Goal: Answer question/provide support: Share knowledge or assist other users

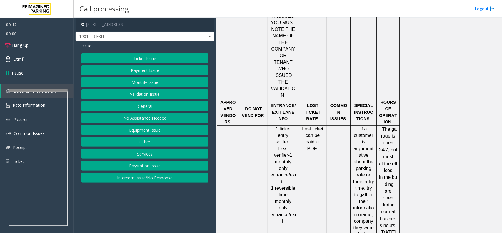
scroll to position [662, 0]
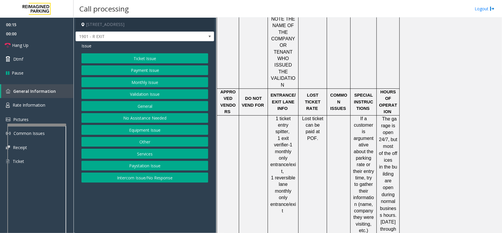
click at [41, 125] on div at bounding box center [36, 125] width 59 height 2
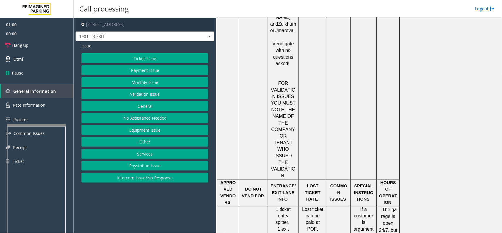
scroll to position [625, 0]
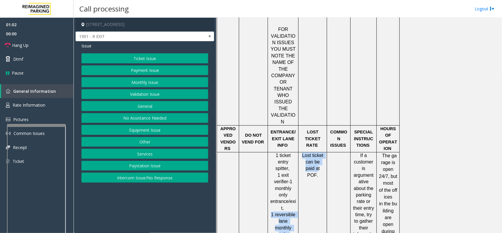
drag, startPoint x: 272, startPoint y: 110, endPoint x: 300, endPoint y: 129, distance: 34.2
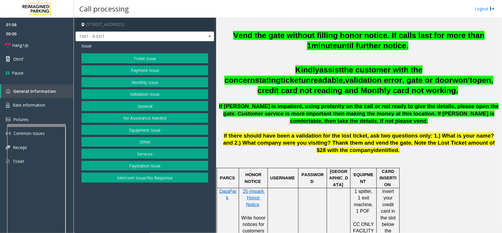
scroll to position [221, 0]
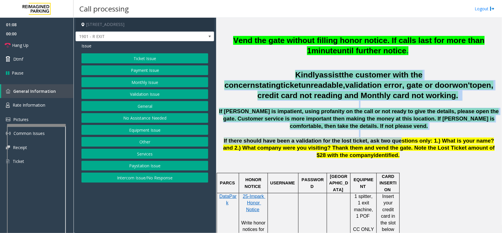
drag, startPoint x: 221, startPoint y: 73, endPoint x: 380, endPoint y: 142, distance: 173.4
click at [380, 142] on div "Vend the gate without filling honor notice. If calls last for more than 1 minut…" at bounding box center [359, 97] width 282 height 124
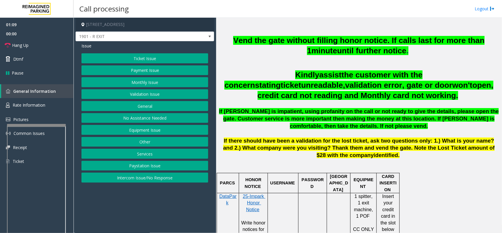
click at [382, 153] on p "If there should have been a validation for the lost ticket, ask two questions o…" at bounding box center [359, 148] width 282 height 22
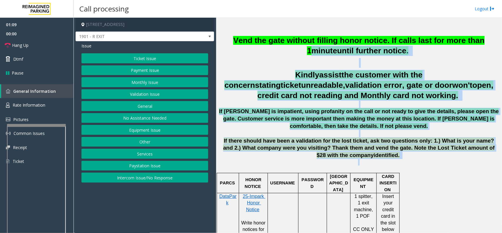
drag, startPoint x: 375, startPoint y: 159, endPoint x: 289, endPoint y: 54, distance: 136.4
click at [285, 57] on div "Vend the gate without filling honor notice. If calls last for more than 1 minut…" at bounding box center [359, 97] width 282 height 124
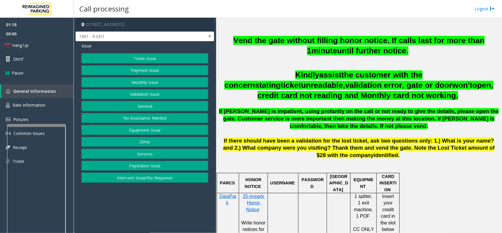
click at [142, 128] on button "Equipment Issue" at bounding box center [145, 130] width 127 height 10
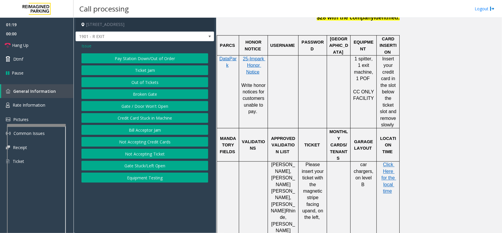
scroll to position [368, 0]
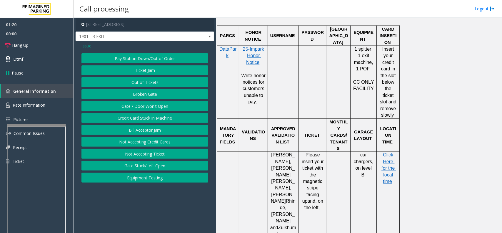
click at [314, 87] on td at bounding box center [313, 82] width 29 height 73
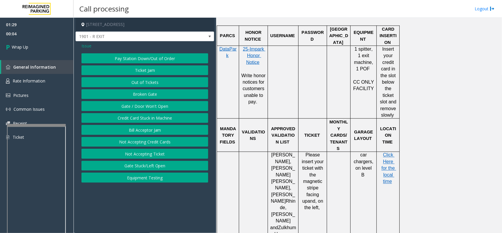
click at [150, 102] on button "Gate / Door Won't Open" at bounding box center [145, 106] width 127 height 10
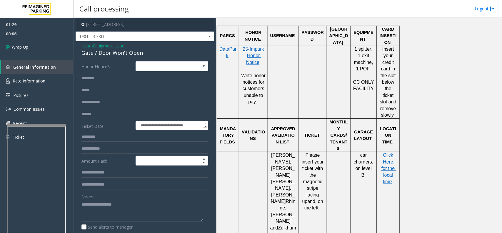
click at [117, 199] on div "Notes:" at bounding box center [145, 206] width 127 height 30
click at [117, 205] on textarea at bounding box center [143, 211] width 122 height 22
click at [127, 47] on div "Issue - Equipment Issue Gate / Door Won't Open" at bounding box center [145, 50] width 127 height 14
click at [128, 53] on div "Gate / Door Won't Open" at bounding box center [145, 53] width 127 height 8
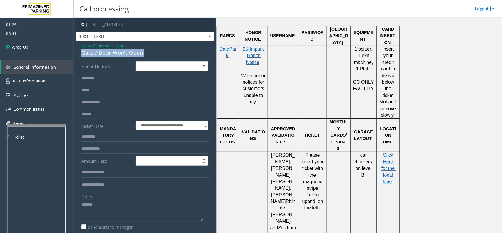
click at [128, 53] on div "Gate / Door Won't Open" at bounding box center [145, 53] width 127 height 8
copy div "Gate / Door Won't Open"
click at [132, 204] on textarea at bounding box center [143, 211] width 122 height 22
paste textarea "**********"
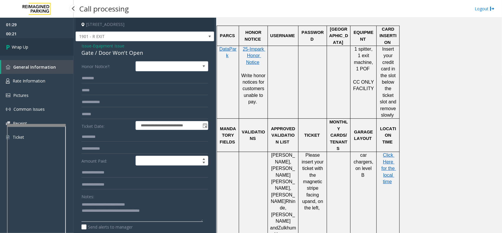
type textarea "**********"
click at [23, 40] on link "Wrap Up" at bounding box center [37, 46] width 74 height 17
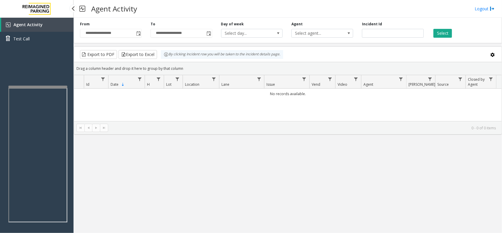
click at [58, 86] on div at bounding box center [38, 87] width 59 height 2
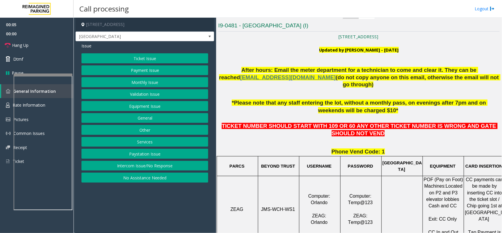
scroll to position [147, 0]
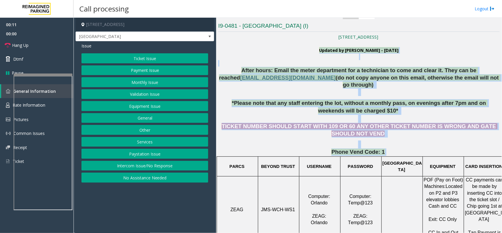
drag, startPoint x: 240, startPoint y: 55, endPoint x: 419, endPoint y: 144, distance: 199.6
click at [419, 148] on p "Phone Vend Code: 1" at bounding box center [359, 151] width 282 height 7
click at [400, 148] on p "Phone Vend Code: 1" at bounding box center [359, 151] width 282 height 7
drag, startPoint x: 386, startPoint y: 144, endPoint x: 227, endPoint y: 61, distance: 179.7
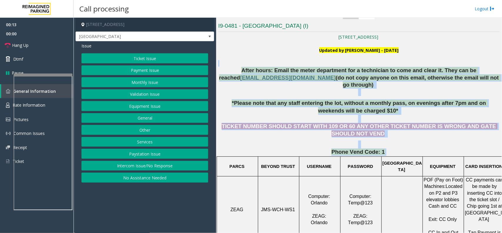
click at [233, 66] on p at bounding box center [359, 63] width 282 height 6
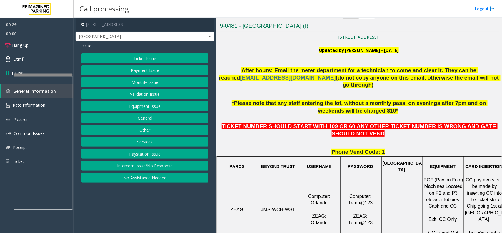
click at [169, 109] on button "Equipment Issue" at bounding box center [145, 106] width 127 height 10
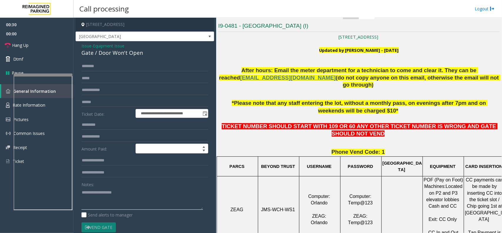
click at [129, 189] on textarea at bounding box center [143, 198] width 122 height 22
click at [135, 50] on div "Gate / Door Won't Open" at bounding box center [145, 53] width 127 height 8
copy div "Gate / Door Won't Open"
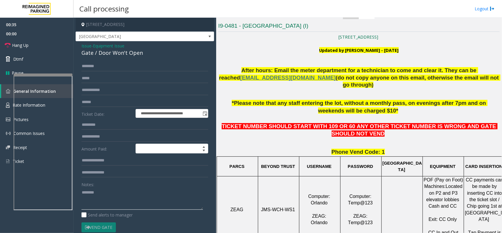
click at [117, 199] on textarea at bounding box center [143, 198] width 122 height 22
paste textarea "**********"
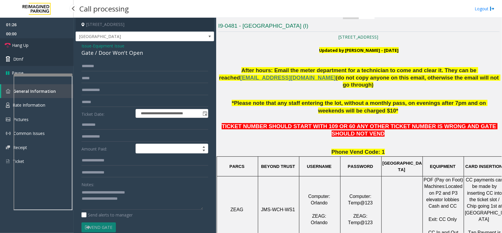
drag, startPoint x: 39, startPoint y: 49, endPoint x: 46, endPoint y: 55, distance: 9.4
click at [39, 49] on link "Hang Up" at bounding box center [37, 45] width 74 height 14
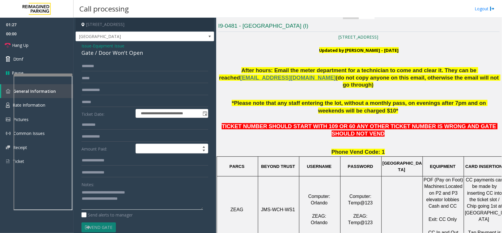
click at [132, 202] on textarea at bounding box center [143, 198] width 122 height 22
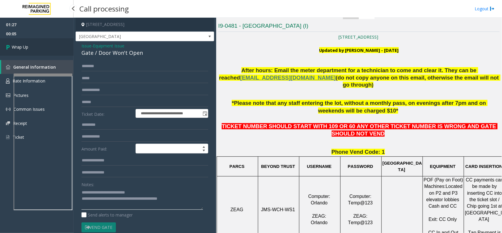
type textarea "**********"
click at [36, 55] on link "Wrap Up" at bounding box center [37, 46] width 74 height 17
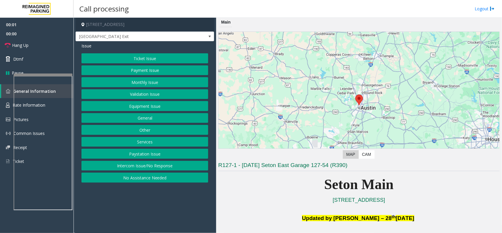
scroll to position [221, 0]
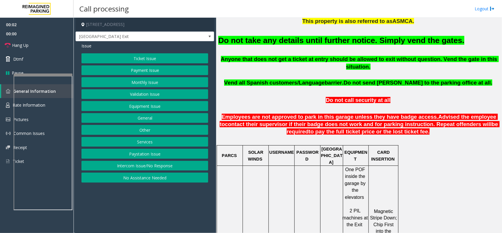
click at [375, 40] on font "Do not take any details until further notice. Simply vend the gates." at bounding box center [341, 40] width 246 height 9
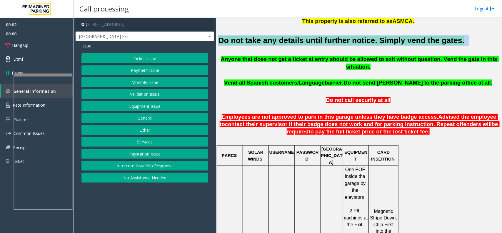
click at [375, 40] on font "Do not take any details until further notice. Simply vend the gates." at bounding box center [341, 40] width 246 height 9
copy h2 "Do not take any details until further notice. Simply vend the gates."
click at [146, 105] on button "Equipment Issue" at bounding box center [145, 106] width 127 height 10
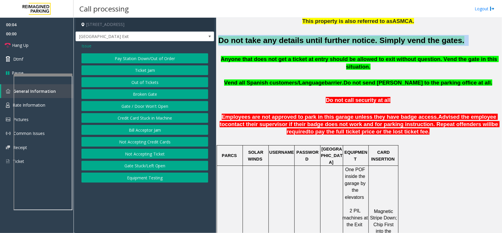
click at [146, 105] on button "Gate / Door Won't Open" at bounding box center [145, 106] width 127 height 10
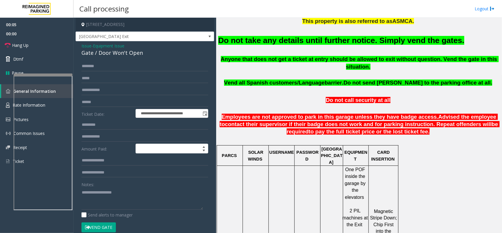
click at [90, 47] on span "Issue" at bounding box center [87, 46] width 10 height 6
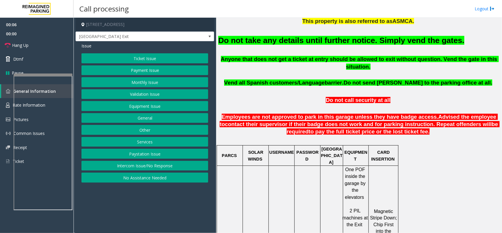
click at [137, 146] on button "Services" at bounding box center [145, 142] width 127 height 10
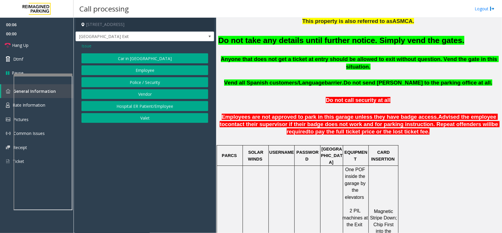
click at [126, 83] on button "Police / Security" at bounding box center [145, 82] width 127 height 10
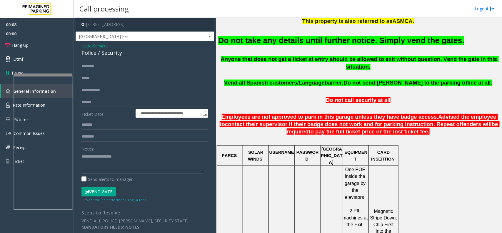
click at [97, 158] on textarea at bounding box center [143, 163] width 122 height 22
paste textarea "**********"
type textarea "**********"
click at [102, 192] on button "Vend Gate" at bounding box center [99, 192] width 34 height 10
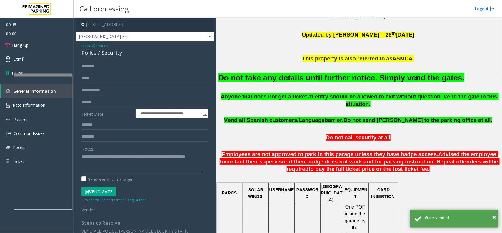
scroll to position [184, 0]
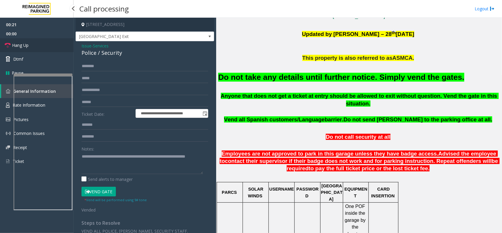
click at [43, 47] on link "Hang Up" at bounding box center [37, 45] width 74 height 14
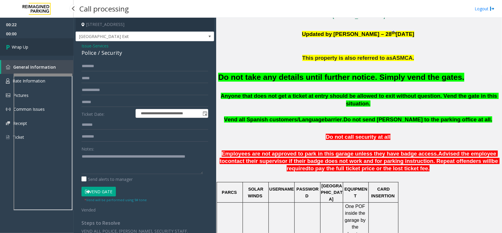
click at [43, 47] on link "Wrap Up" at bounding box center [37, 46] width 74 height 17
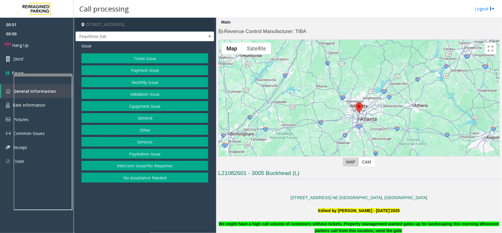
scroll to position [221, 0]
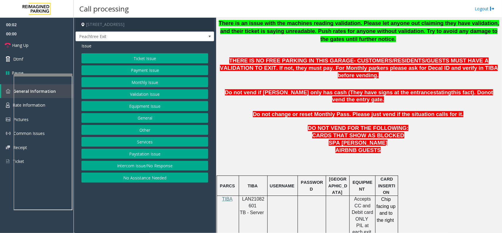
click at [258, 195] on div at bounding box center [253, 196] width 29 height 2
click at [259, 196] on span "LAN21082601" at bounding box center [253, 201] width 22 height 11
copy p "LAN21082601"
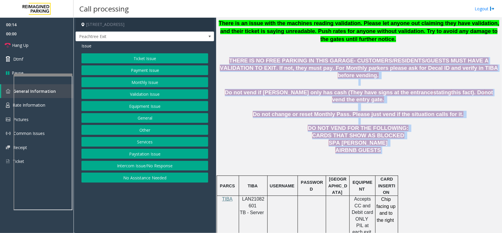
drag, startPoint x: 220, startPoint y: 57, endPoint x: 337, endPoint y: 145, distance: 146.1
click at [353, 154] on p at bounding box center [359, 157] width 282 height 6
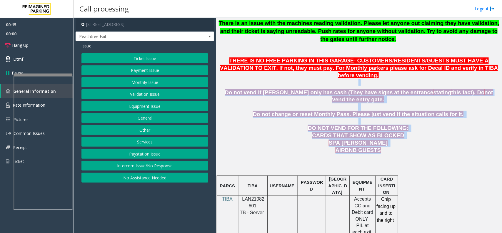
drag, startPoint x: 374, startPoint y: 139, endPoint x: 224, endPoint y: 64, distance: 167.9
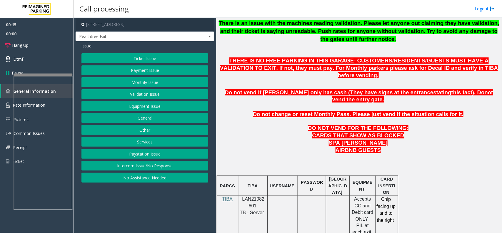
click at [214, 61] on div "Issue Ticket Issue Payment Issue Monthly Issue Validation Issue Equipment Issue…" at bounding box center [145, 113] width 139 height 144
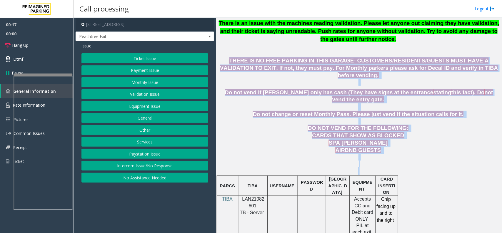
drag, startPoint x: 221, startPoint y: 59, endPoint x: 414, endPoint y: 159, distance: 217.3
click at [395, 147] on p "AIRBNB GUESTS" at bounding box center [359, 150] width 282 height 7
drag, startPoint x: 379, startPoint y: 139, endPoint x: 221, endPoint y: 44, distance: 184.6
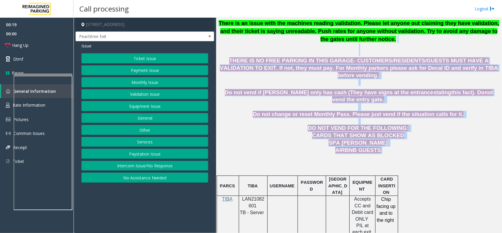
click at [260, 52] on p "There is an issue with the machines reading validation. Please let anyone out c…" at bounding box center [359, 37] width 282 height 37
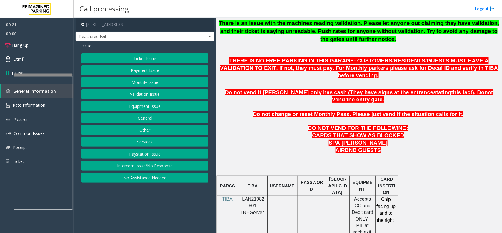
click at [149, 82] on button "Monthly Issue" at bounding box center [145, 82] width 127 height 10
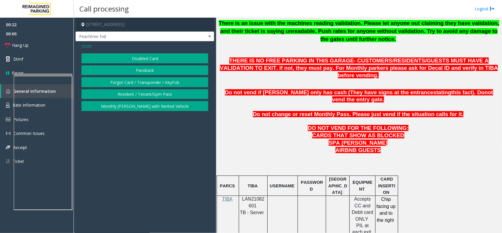
click at [146, 57] on button "Disabled Card" at bounding box center [145, 58] width 127 height 10
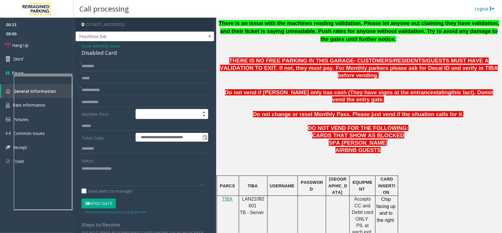
click at [111, 188] on label "Send alerts to manager" at bounding box center [107, 191] width 51 height 6
click at [108, 189] on label "Send alerts to manager" at bounding box center [107, 191] width 51 height 6
click at [109, 177] on textarea at bounding box center [143, 175] width 122 height 22
type textarea "*******"
click at [102, 87] on input "text" at bounding box center [145, 90] width 127 height 10
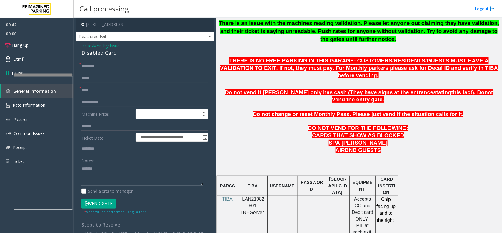
click at [101, 165] on textarea at bounding box center [143, 175] width 122 height 22
click at [98, 92] on input "****" at bounding box center [145, 90] width 127 height 10
type input "*********"
click at [102, 175] on textarea at bounding box center [143, 175] width 122 height 22
click at [111, 55] on div "Disabled Card" at bounding box center [145, 53] width 127 height 8
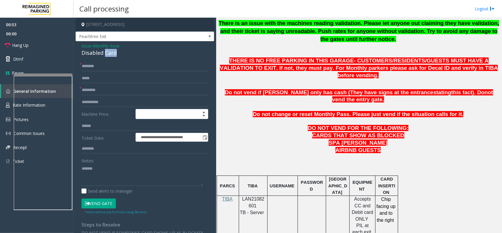
click at [111, 55] on div "Disabled Card" at bounding box center [145, 53] width 127 height 8
click at [107, 168] on textarea at bounding box center [143, 175] width 122 height 22
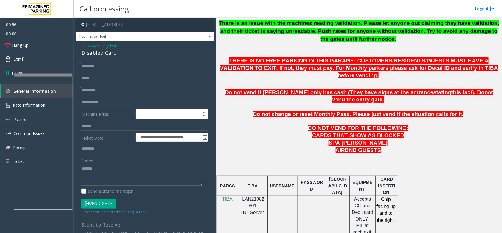
paste textarea "**********"
type textarea "**********"
click at [98, 70] on input "text" at bounding box center [145, 66] width 127 height 10
click at [127, 69] on input "******" at bounding box center [145, 66] width 127 height 10
type input "**********"
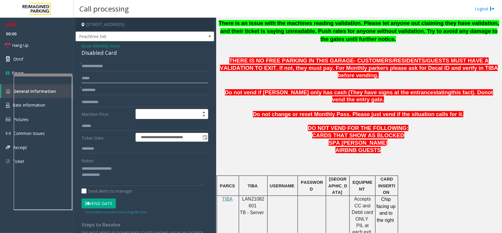
drag, startPoint x: 108, startPoint y: 68, endPoint x: 104, endPoint y: 77, distance: 9.2
click at [104, 77] on input "text" at bounding box center [145, 78] width 127 height 10
click at [109, 67] on input "**********" at bounding box center [145, 66] width 127 height 10
click at [123, 176] on textarea at bounding box center [143, 175] width 122 height 22
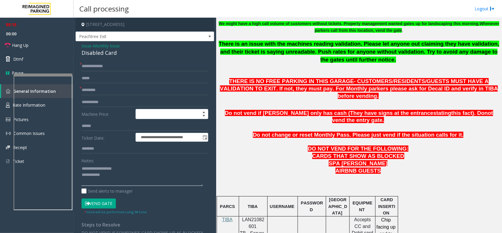
scroll to position [184, 0]
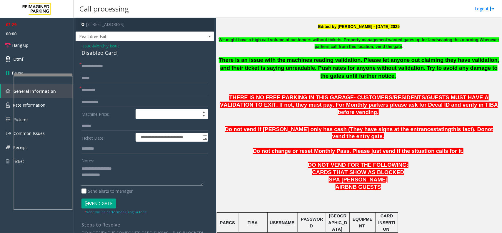
drag, startPoint x: 109, startPoint y: 176, endPoint x: 109, endPoint y: 171, distance: 4.7
click at [109, 176] on textarea at bounding box center [143, 175] width 122 height 22
click at [50, 50] on link "Hang Up" at bounding box center [37, 45] width 74 height 14
click at [139, 186] on textarea at bounding box center [143, 175] width 122 height 22
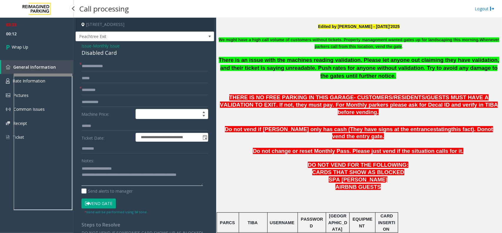
type textarea "**********"
click at [51, 57] on div "03:33 00:12 Wrap Up General Information Rate Information Pictures Common Issues…" at bounding box center [37, 83] width 74 height 131
click at [52, 46] on link "Wrap Up" at bounding box center [37, 46] width 74 height 17
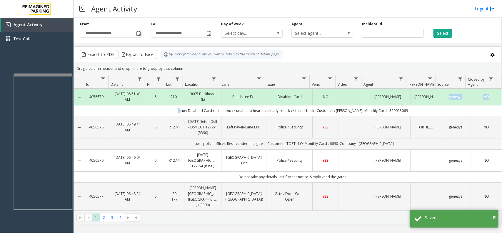
drag, startPoint x: 407, startPoint y: 105, endPoint x: 175, endPoint y: 109, distance: 231.9
click at [168, 110] on td "issue: Disabled Card resolution: cx unable to hear me clearly so ask cx to call…" at bounding box center [293, 110] width 418 height 11
drag, startPoint x: 168, startPoint y: 110, endPoint x: 425, endPoint y: 116, distance: 257.6
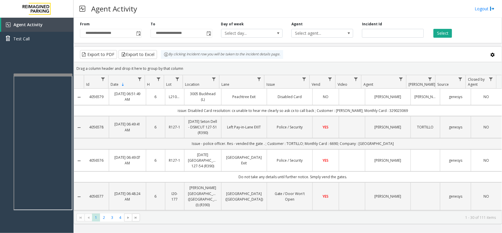
click at [284, 49] on kendo-grid-toolbar "Export to PDF Export to Excel By clicking Incident row you will be taken to the…" at bounding box center [288, 54] width 428 height 16
drag, startPoint x: 92, startPoint y: 10, endPoint x: 149, endPoint y: 12, distance: 56.6
click at [149, 12] on div "Agent Activity Logout" at bounding box center [288, 9] width 429 height 18
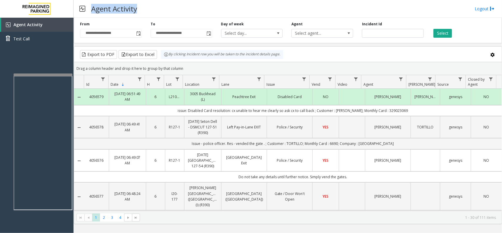
click at [148, 11] on div "Agent Activity Logout" at bounding box center [288, 9] width 429 height 18
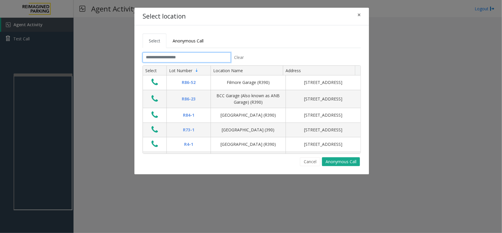
click at [212, 60] on input "text" at bounding box center [187, 57] width 88 height 10
drag, startPoint x: 215, startPoint y: 41, endPoint x: 147, endPoint y: 36, distance: 68.2
click at [147, 36] on ul "Select Anonymous Call" at bounding box center [252, 41] width 218 height 14
click at [242, 40] on ul "Select Anonymous Call" at bounding box center [252, 41] width 218 height 14
drag, startPoint x: 224, startPoint y: 44, endPoint x: 147, endPoint y: 45, distance: 76.5
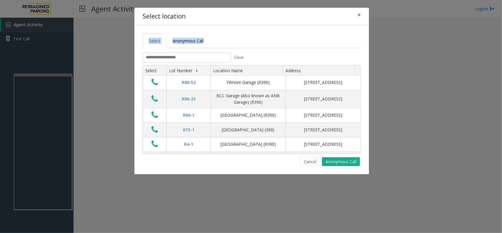
click at [147, 45] on ul "Select Anonymous Call" at bounding box center [252, 41] width 218 height 14
click at [236, 44] on ul "Select Anonymous Call" at bounding box center [252, 41] width 218 height 14
click at [251, 42] on ul "Select Anonymous Call" at bounding box center [252, 41] width 218 height 14
click at [358, 15] on span "×" at bounding box center [360, 15] width 4 height 8
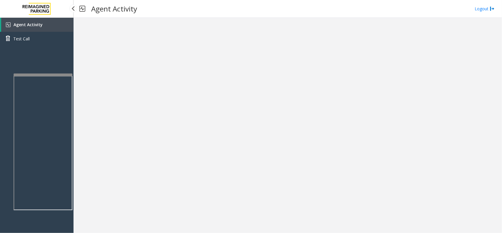
click at [56, 27] on link "Agent Activity" at bounding box center [37, 25] width 72 height 14
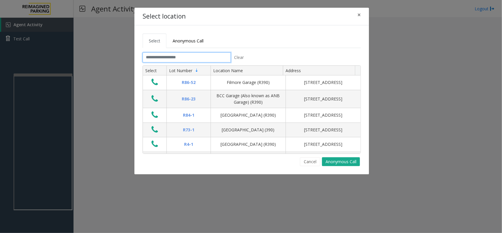
click at [199, 57] on input "text" at bounding box center [187, 57] width 88 height 10
click at [350, 19] on div "Select location ×" at bounding box center [251, 17] width 235 height 18
click at [360, 16] on span "×" at bounding box center [360, 15] width 4 height 8
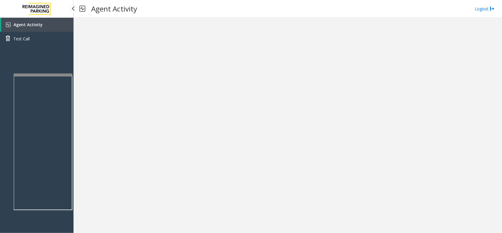
click at [57, 22] on link "Agent Activity" at bounding box center [37, 25] width 72 height 14
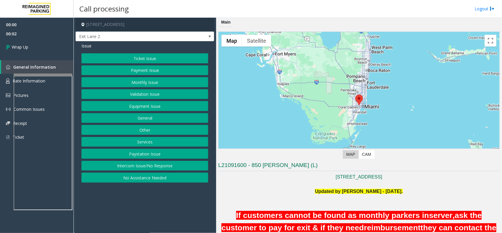
click at [151, 165] on button "Intercom Issue/No Response" at bounding box center [145, 166] width 127 height 10
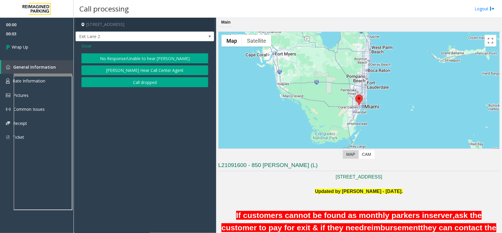
click at [141, 80] on button "Call dropped" at bounding box center [145, 82] width 127 height 10
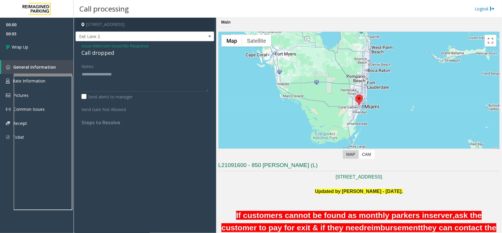
click at [105, 55] on div "Call dropped" at bounding box center [145, 53] width 127 height 8
type textarea "**********"
click at [51, 44] on link "Wrap Up" at bounding box center [37, 46] width 74 height 17
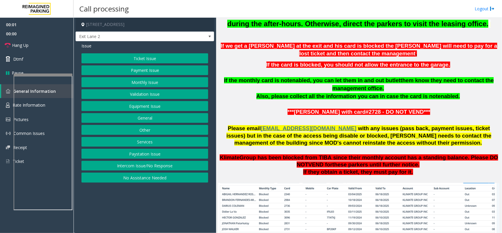
scroll to position [441, 0]
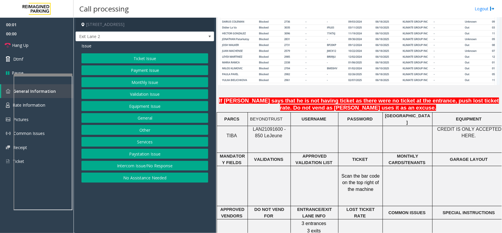
click at [270, 127] on span "LAN21091600 - 850 Le" at bounding box center [269, 132] width 33 height 11
copy span "LAN21091600"
click at [158, 80] on button "Monthly Issue" at bounding box center [145, 82] width 127 height 10
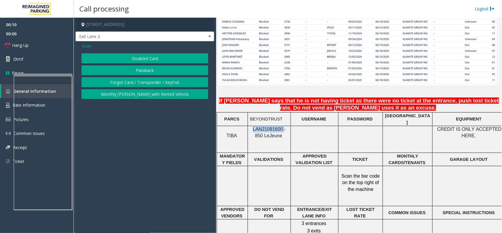
click at [157, 61] on button "Disabled Card" at bounding box center [145, 58] width 127 height 10
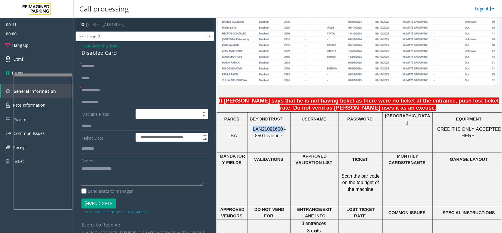
click at [116, 169] on textarea at bounding box center [143, 175] width 122 height 22
click at [102, 56] on div "Disabled Card" at bounding box center [145, 53] width 127 height 8
click at [105, 54] on div "Disabled Card" at bounding box center [145, 53] width 127 height 8
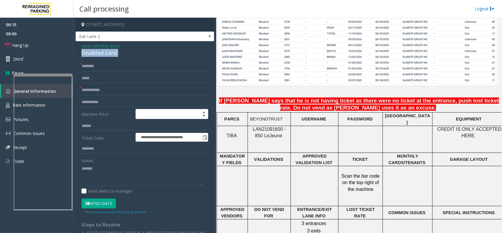
copy div "Disabled Card"
click at [117, 168] on textarea at bounding box center [143, 175] width 122 height 22
paste textarea "**********"
type textarea "**********"
click at [100, 64] on input "text" at bounding box center [145, 66] width 127 height 10
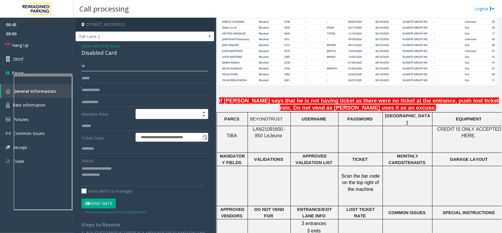
type input "**"
click at [118, 89] on input "*" at bounding box center [145, 90] width 127 height 10
type input "**"
click at [115, 173] on textarea at bounding box center [143, 175] width 122 height 22
click at [43, 43] on link "Hang Up" at bounding box center [37, 45] width 74 height 14
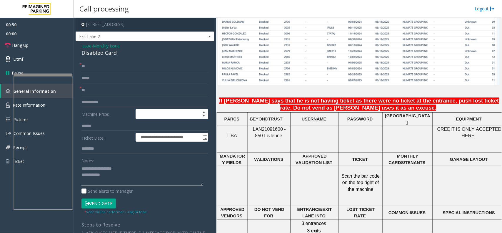
click at [121, 176] on textarea at bounding box center [143, 175] width 122 height 22
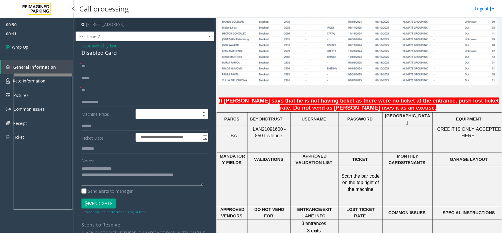
type textarea "**********"
drag, startPoint x: 32, startPoint y: 63, endPoint x: 32, endPoint y: 43, distance: 20.3
click at [32, 63] on link "General Information" at bounding box center [37, 67] width 72 height 14
click at [32, 43] on link "Wrap Up" at bounding box center [37, 46] width 74 height 17
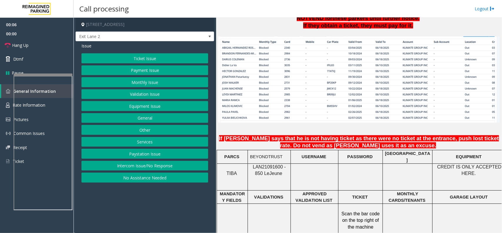
scroll to position [405, 0]
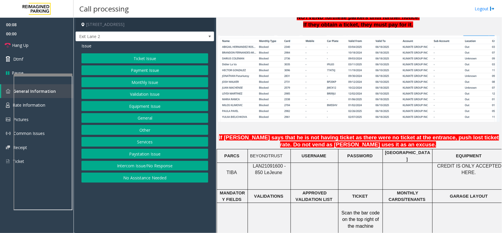
click at [145, 83] on button "Monthly Issue" at bounding box center [145, 82] width 127 height 10
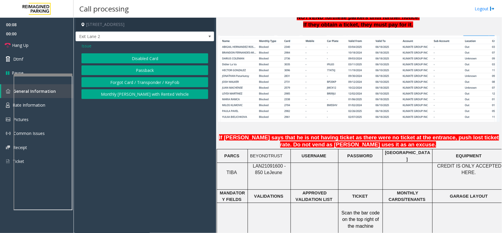
click at [149, 59] on button "Disabled Card" at bounding box center [145, 58] width 127 height 10
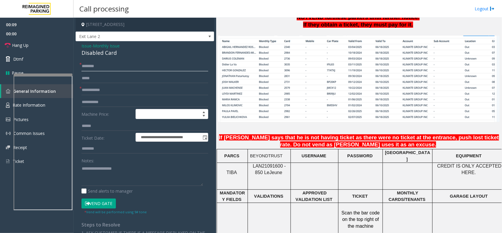
click at [105, 67] on input "text" at bounding box center [145, 66] width 127 height 10
click at [99, 166] on textarea at bounding box center [143, 175] width 122 height 22
click at [111, 54] on div "Disabled Card" at bounding box center [145, 53] width 127 height 8
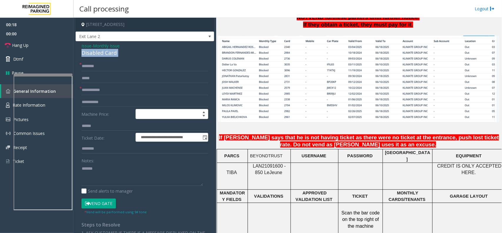
copy div "Disabled Card"
click at [114, 173] on textarea at bounding box center [143, 175] width 122 height 22
paste textarea "**********"
type textarea "**********"
click at [109, 95] on input "text" at bounding box center [145, 90] width 127 height 10
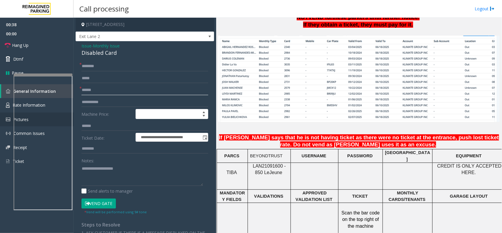
type input "******"
click at [117, 174] on textarea at bounding box center [143, 175] width 122 height 22
type textarea "**********"
click at [105, 68] on input "text" at bounding box center [145, 66] width 127 height 10
type input "**"
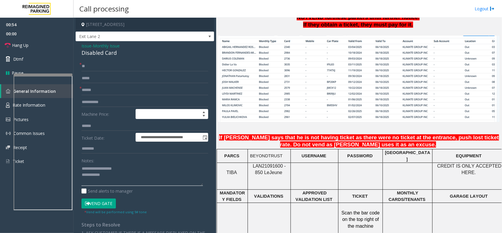
click at [120, 177] on textarea at bounding box center [143, 175] width 122 height 22
click at [47, 50] on link "Hang Up" at bounding box center [37, 45] width 74 height 14
click at [120, 179] on textarea at bounding box center [143, 175] width 122 height 22
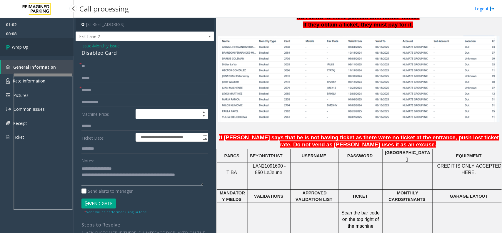
type textarea "**********"
click at [38, 52] on link "Wrap Up" at bounding box center [37, 46] width 74 height 17
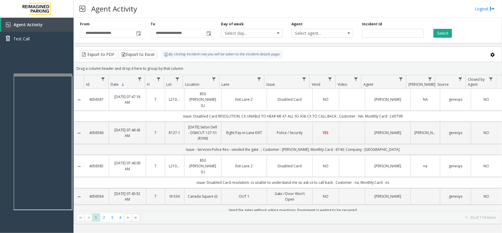
click at [302, 98] on link "Disabled Card" at bounding box center [290, 100] width 38 height 6
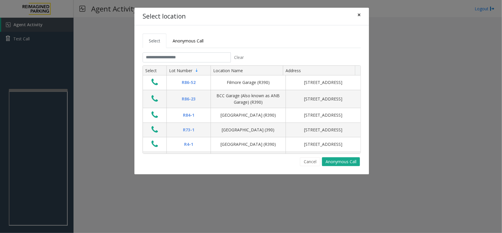
click at [356, 15] on button "×" at bounding box center [359, 15] width 12 height 14
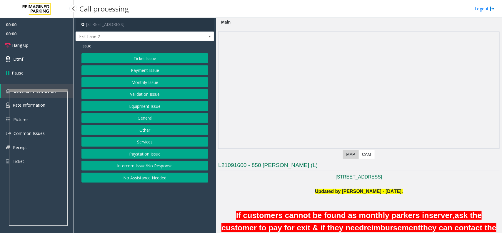
click at [56, 24] on span "00:00" at bounding box center [37, 24] width 74 height 9
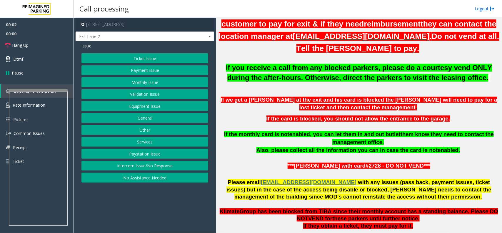
scroll to position [294, 0]
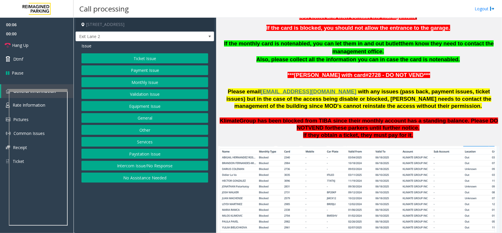
click at [166, 75] on button "Payment Issue" at bounding box center [145, 70] width 127 height 10
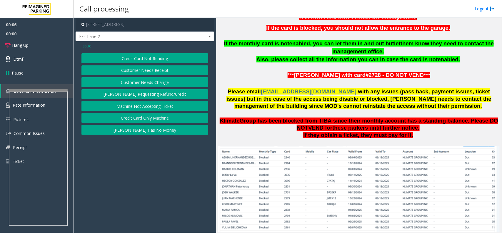
click at [89, 46] on span "Issue" at bounding box center [87, 46] width 10 height 6
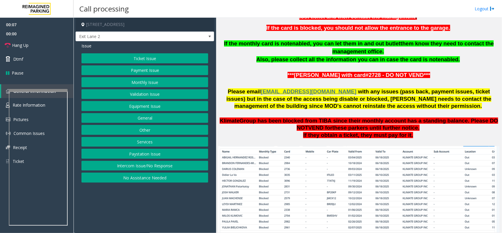
click at [147, 83] on button "Monthly Issue" at bounding box center [145, 82] width 127 height 10
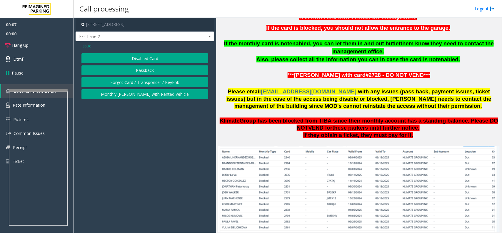
click at [153, 56] on button "Disabled Card" at bounding box center [145, 58] width 127 height 10
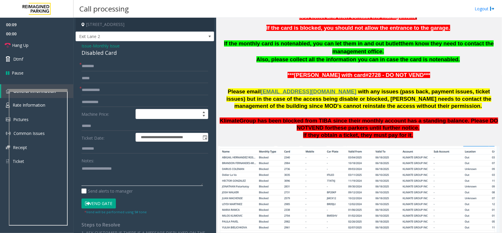
drag, startPoint x: 102, startPoint y: 166, endPoint x: 102, endPoint y: 170, distance: 3.8
click at [102, 167] on textarea at bounding box center [143, 175] width 122 height 22
click at [101, 56] on div "Disabled Card" at bounding box center [145, 53] width 127 height 8
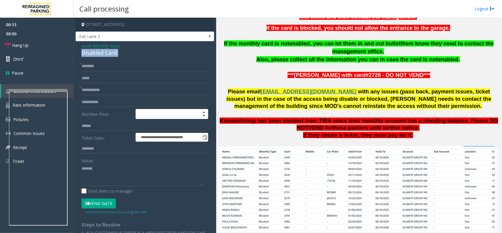
copy div "Disabled Card"
click at [111, 174] on textarea at bounding box center [143, 175] width 122 height 22
paste textarea "**********"
type textarea "**********"
click at [89, 65] on input "text" at bounding box center [145, 66] width 127 height 10
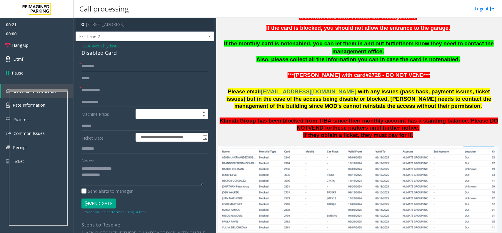
paste input "*****"
drag, startPoint x: 109, startPoint y: 70, endPoint x: 111, endPoint y: 64, distance: 6.7
click at [109, 70] on input "*****" at bounding box center [145, 66] width 127 height 10
paste input "**********"
type input "**********"
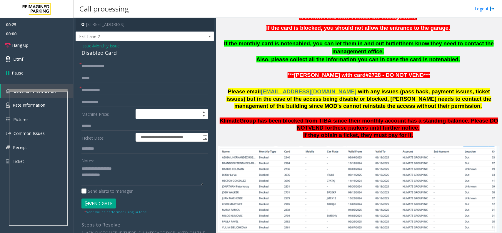
click at [101, 201] on button "Vend Gate" at bounding box center [99, 203] width 34 height 10
click at [112, 184] on textarea at bounding box center [143, 175] width 122 height 22
click at [105, 93] on input "text" at bounding box center [145, 90] width 127 height 10
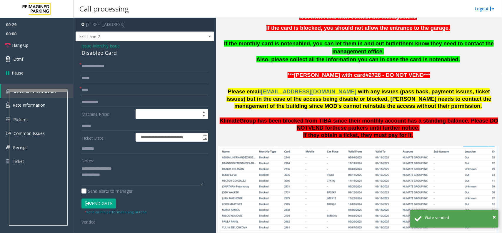
type input "****"
click at [120, 176] on textarea at bounding box center [143, 175] width 122 height 22
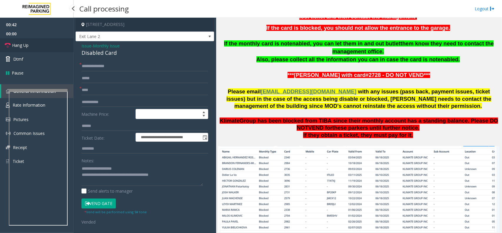
click at [45, 49] on link "Hang Up" at bounding box center [37, 45] width 74 height 14
click at [176, 179] on textarea at bounding box center [143, 175] width 122 height 22
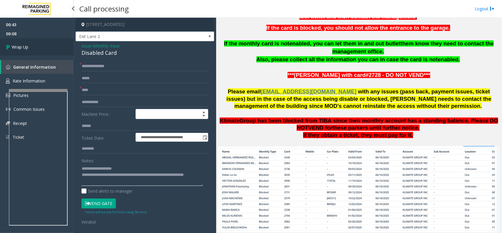
type textarea "**********"
click at [47, 42] on link "Wrap Up" at bounding box center [37, 46] width 74 height 17
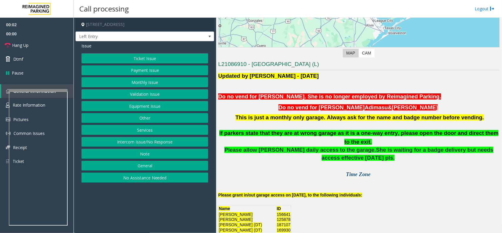
scroll to position [110, 0]
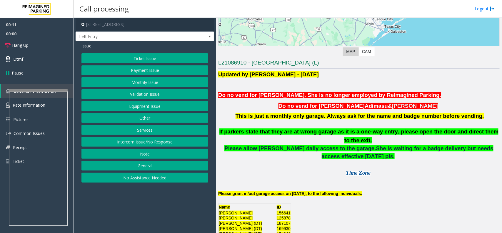
click at [140, 83] on button "Monthly Issue" at bounding box center [145, 82] width 127 height 10
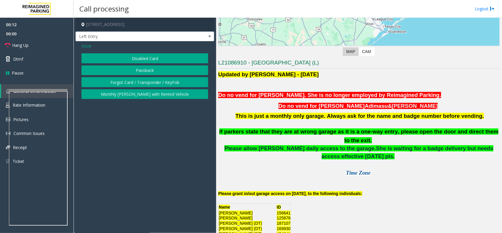
click at [148, 56] on button "Disabled Card" at bounding box center [145, 58] width 127 height 10
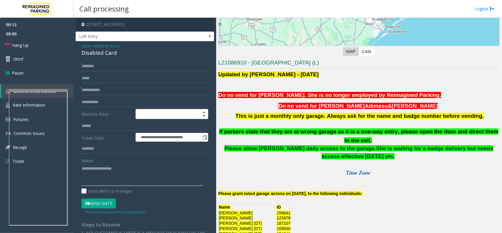
click at [127, 165] on textarea at bounding box center [143, 175] width 122 height 22
click at [108, 55] on div "Disabled Card" at bounding box center [145, 53] width 127 height 8
copy div "Disabled Card"
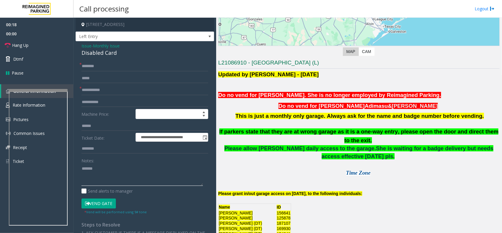
click at [112, 171] on textarea at bounding box center [143, 175] width 122 height 22
click at [97, 57] on div "Disabled Card" at bounding box center [145, 53] width 127 height 8
copy div "Disabled Card"
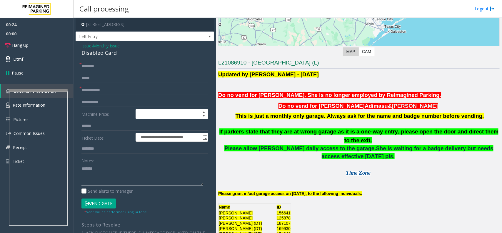
click at [118, 180] on textarea at bounding box center [143, 175] width 122 height 22
paste textarea "**********"
type textarea "**********"
click at [111, 92] on input "text" at bounding box center [145, 90] width 127 height 10
type input "******"
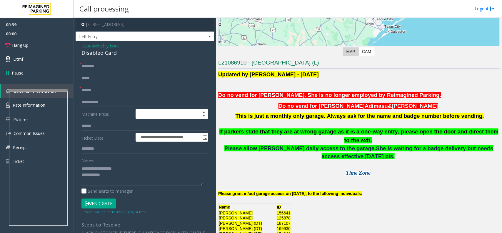
click at [93, 64] on input "text" at bounding box center [145, 66] width 127 height 10
click at [105, 66] on input "text" at bounding box center [145, 66] width 127 height 10
drag, startPoint x: 102, startPoint y: 67, endPoint x: 70, endPoint y: 65, distance: 32.7
click at [70, 65] on app-root "**********" at bounding box center [251, 116] width 502 height 233
type input "*****"
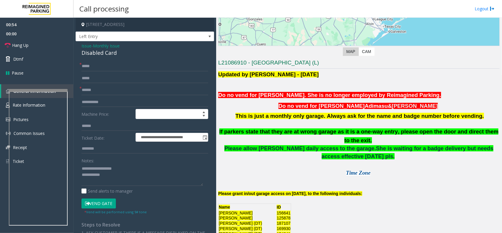
click at [107, 202] on button "Vend Gate" at bounding box center [99, 203] width 34 height 10
click at [115, 179] on textarea at bounding box center [143, 175] width 122 height 22
type textarea "**********"
click at [40, 44] on link "Hang Up" at bounding box center [37, 45] width 74 height 14
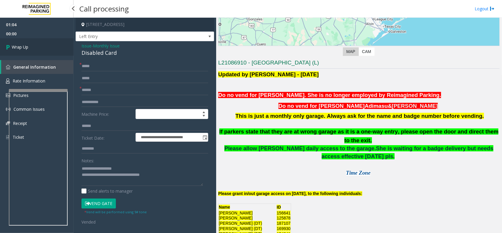
click at [41, 46] on link "Wrap Up" at bounding box center [37, 46] width 74 height 17
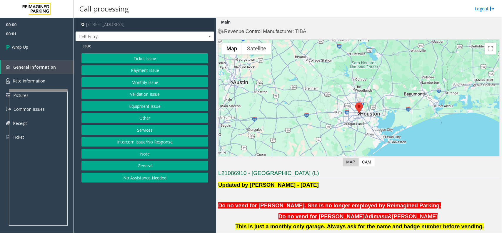
click at [174, 144] on button "Intercom Issue/No Response" at bounding box center [145, 142] width 127 height 10
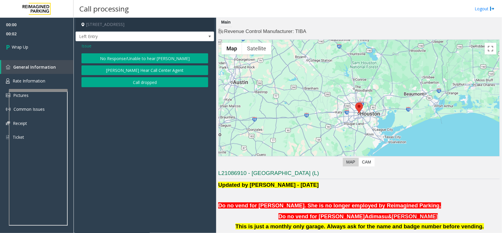
click at [127, 77] on div "No Response/Unable to hear [PERSON_NAME] Cannot Hear Call Center Agent Call dro…" at bounding box center [145, 70] width 127 height 34
click at [124, 84] on button "Call dropped" at bounding box center [145, 82] width 127 height 10
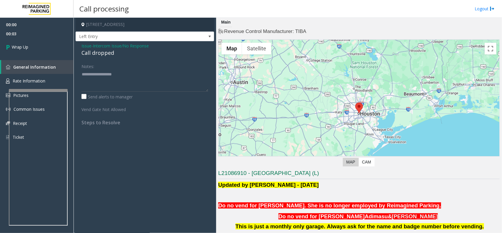
click at [88, 54] on div "Call dropped" at bounding box center [145, 53] width 127 height 8
type textarea "**********"
click at [30, 43] on link "Wrap Up" at bounding box center [37, 46] width 74 height 17
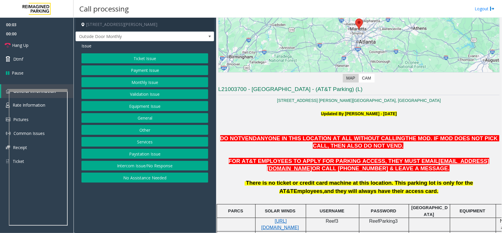
scroll to position [74, 0]
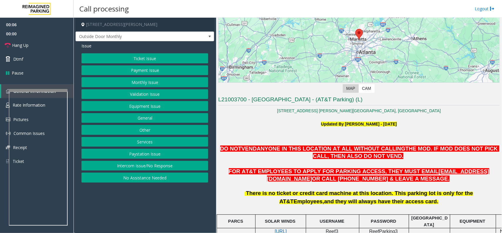
click at [151, 81] on button "Monthly Issue" at bounding box center [145, 82] width 127 height 10
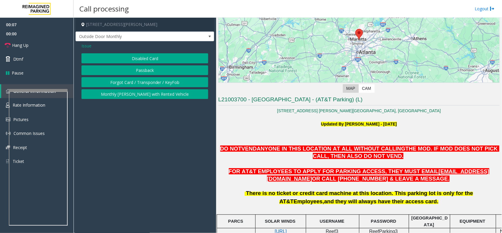
click at [147, 59] on button "Disabled Card" at bounding box center [145, 58] width 127 height 10
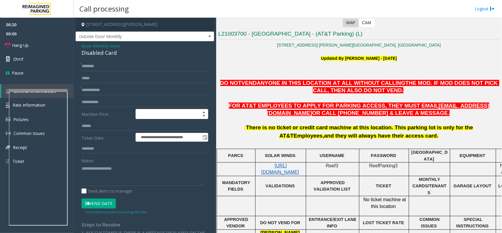
scroll to position [147, 0]
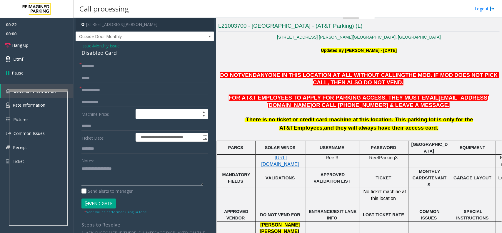
click at [117, 174] on textarea at bounding box center [143, 175] width 122 height 22
click at [102, 55] on div "Disabled Card" at bounding box center [145, 53] width 127 height 8
copy div "Disabled Card"
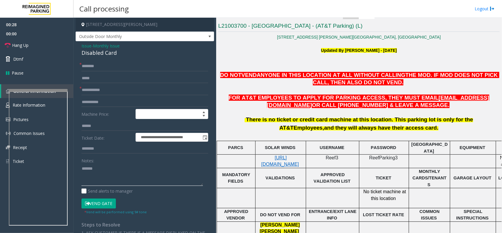
click at [112, 178] on textarea at bounding box center [143, 175] width 122 height 22
paste textarea "**********"
type textarea "**********"
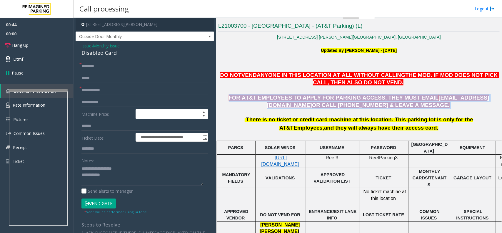
drag, startPoint x: 395, startPoint y: 107, endPoint x: 231, endPoint y: 93, distance: 164.2
click at [232, 93] on div "DO NOT VEND ANYONE IN THIS LOCATION AT ALL WITHOUT CALLING THE MOD . IF MOD DOE…" at bounding box center [359, 90] width 282 height 37
click at [258, 86] on div "DO NOT VEND ANYONE IN THIS LOCATION AT ALL WITHOUT CALLING THE MOD . IF MOD DOE…" at bounding box center [359, 90] width 282 height 37
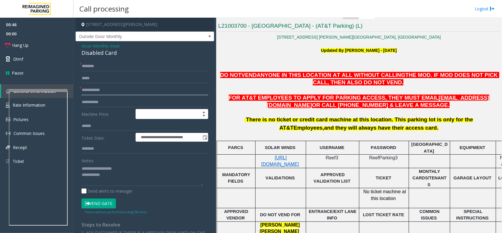
click at [82, 87] on input "text" at bounding box center [145, 90] width 127 height 10
type input "**"
click at [96, 67] on input "text" at bounding box center [145, 66] width 127 height 10
type input "**"
click at [116, 174] on textarea at bounding box center [143, 175] width 122 height 22
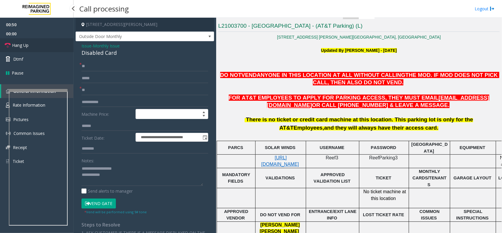
click at [45, 43] on link "Hang Up" at bounding box center [37, 45] width 74 height 14
click at [119, 179] on textarea at bounding box center [143, 175] width 122 height 22
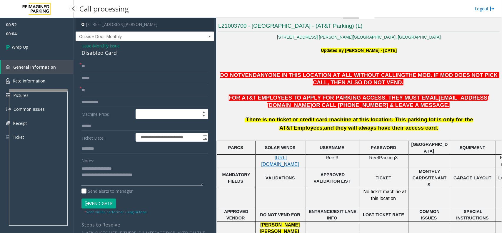
type textarea "**********"
click at [31, 56] on div "00:52 00:04 Wrap Up General Information Rate Information Pictures Common Issues…" at bounding box center [37, 83] width 74 height 131
click at [31, 51] on link "Wrap Up" at bounding box center [37, 46] width 74 height 17
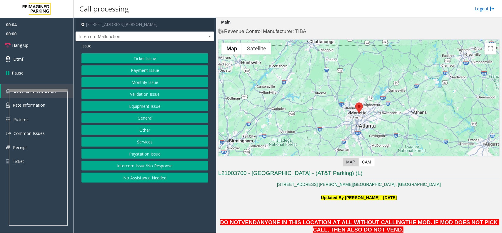
scroll to position [147, 0]
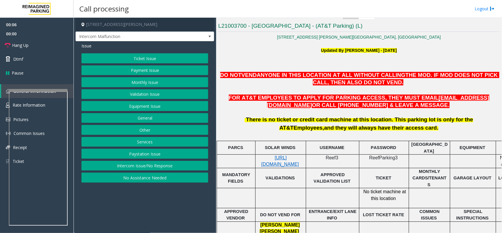
click at [125, 86] on button "Monthly Issue" at bounding box center [145, 82] width 127 height 10
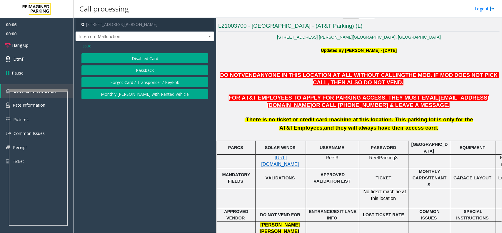
click at [140, 55] on button "Disabled Card" at bounding box center [145, 58] width 127 height 10
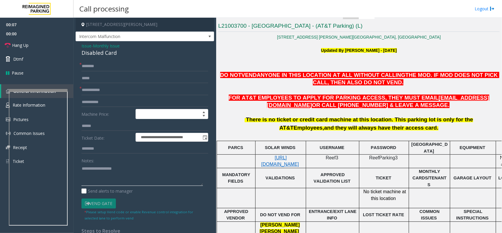
click at [121, 171] on textarea at bounding box center [143, 175] width 122 height 22
click at [111, 57] on div "Disabled Card" at bounding box center [145, 53] width 127 height 8
click at [111, 54] on div "Disabled Card" at bounding box center [145, 53] width 127 height 8
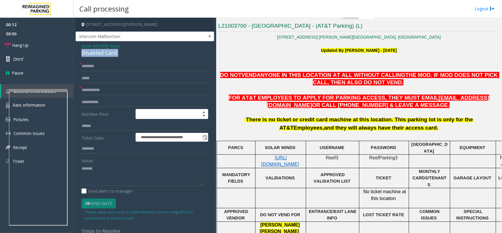
copy div "Disabled Card"
click at [111, 177] on textarea at bounding box center [143, 175] width 122 height 22
paste textarea "**********"
type textarea "**********"
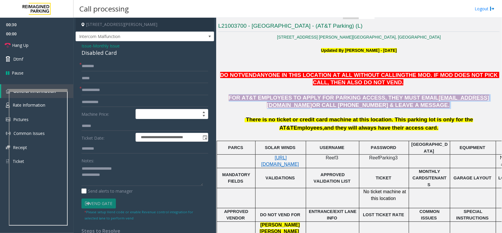
drag, startPoint x: 388, startPoint y: 108, endPoint x: 220, endPoint y: 97, distance: 168.1
click at [220, 97] on p "FOR AT&T EMPLOYEES TO APPLY FOR PARKING ACCESS, THEY MUST EMAIL [EMAIL_ADDRESS]…" at bounding box center [359, 101] width 282 height 15
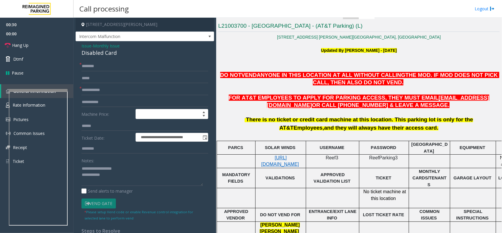
click at [243, 89] on p at bounding box center [359, 90] width 282 height 6
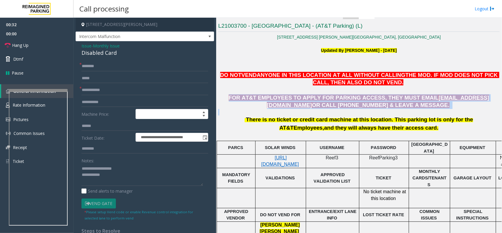
drag, startPoint x: 364, startPoint y: 100, endPoint x: 217, endPoint y: 96, distance: 147.8
click at [217, 96] on div "Main Revenue Control Manufacturer: TIBA ← Move left → Move right ↑ Move up ↓ Mo…" at bounding box center [359, 125] width 286 height 215
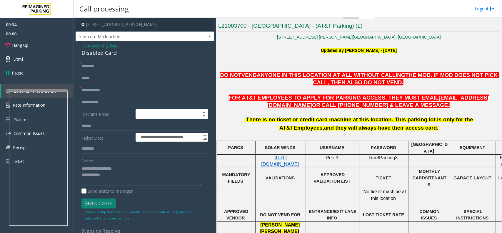
click at [300, 92] on p at bounding box center [359, 90] width 282 height 6
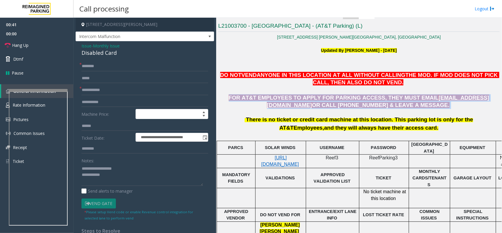
drag, startPoint x: 391, startPoint y: 106, endPoint x: 237, endPoint y: 92, distance: 155.2
click at [237, 92] on div "DO NOT VEND ANYONE IN THIS LOCATION AT ALL WITHOUT CALLING THE MOD . IF MOD DOE…" at bounding box center [359, 90] width 282 height 37
click at [232, 93] on p at bounding box center [359, 90] width 282 height 6
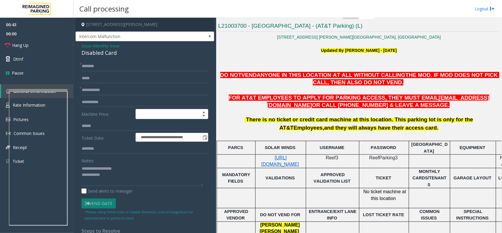
drag, startPoint x: 249, startPoint y: 76, endPoint x: 403, endPoint y: 131, distance: 163.5
click at [403, 131] on div "[STREET_ADDRESS] [PERSON_NAME][GEOGRAPHIC_DATA], [GEOGRAPHIC_DATA] Updated By […" at bounding box center [359, 143] width 282 height 219
click at [400, 131] on div "There is no ticket or credit card machine at this location. This parking lot is…" at bounding box center [359, 123] width 282 height 16
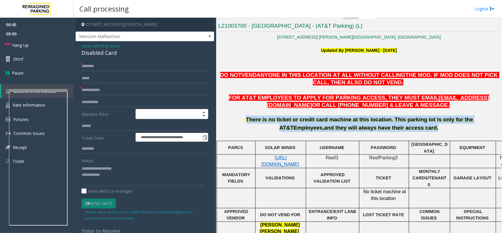
drag, startPoint x: 395, startPoint y: 134, endPoint x: 223, endPoint y: 117, distance: 172.4
click at [223, 117] on div "There is no ticket or credit card machine at this location. This parking lot is…" at bounding box center [359, 124] width 282 height 31
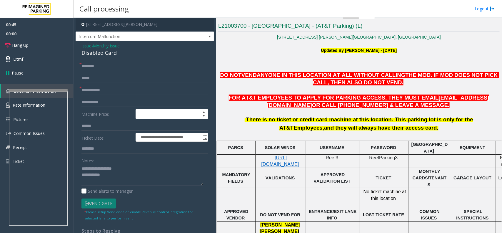
click at [220, 122] on div "There is no ticket or credit card machine at this location. This parking lot is…" at bounding box center [359, 123] width 282 height 16
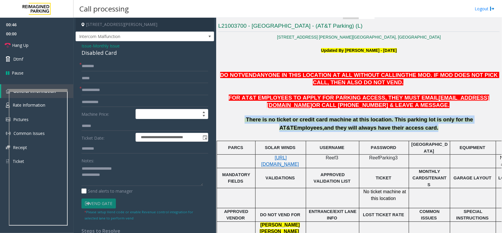
drag, startPoint x: 222, startPoint y: 119, endPoint x: 386, endPoint y: 136, distance: 165.7
click at [386, 136] on div "There is no ticket or credit card machine at this location. This parking lot is…" at bounding box center [359, 124] width 282 height 31
click at [364, 134] on div at bounding box center [359, 136] width 282 height 8
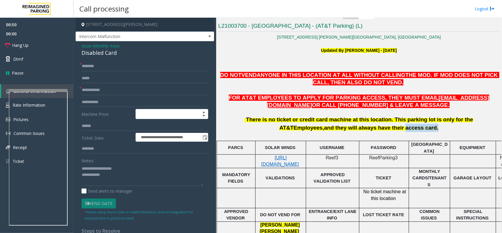
drag, startPoint x: 363, startPoint y: 130, endPoint x: 405, endPoint y: 134, distance: 42.6
click at [405, 134] on div "There is no ticket or credit card machine at this location. This parking lot is…" at bounding box center [359, 124] width 282 height 31
click at [368, 137] on div at bounding box center [359, 136] width 282 height 8
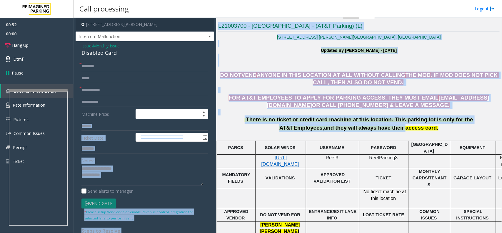
drag, startPoint x: 362, startPoint y: 130, endPoint x: 210, endPoint y: 118, distance: 152.9
click at [210, 118] on div "**********" at bounding box center [288, 125] width 428 height 215
click at [264, 113] on p at bounding box center [359, 112] width 282 height 6
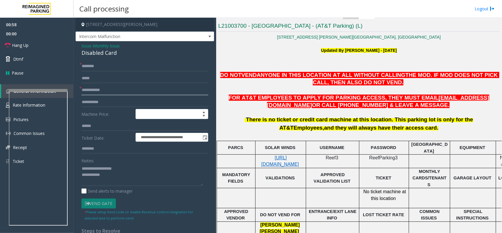
click at [112, 92] on input "text" at bounding box center [145, 90] width 127 height 10
type input "**"
click at [113, 66] on input "text" at bounding box center [145, 66] width 127 height 10
type input "**"
click at [121, 174] on textarea at bounding box center [143, 175] width 122 height 22
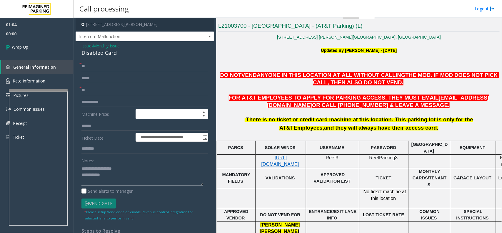
click at [118, 175] on textarea at bounding box center [143, 175] width 122 height 22
type textarea "**********"
click at [17, 46] on span "Wrap Up" at bounding box center [20, 47] width 16 height 6
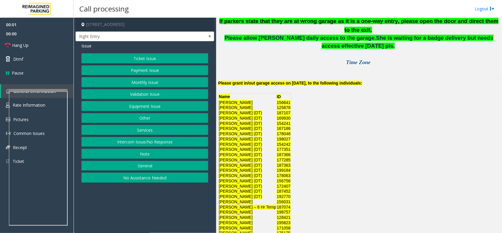
scroll to position [147, 0]
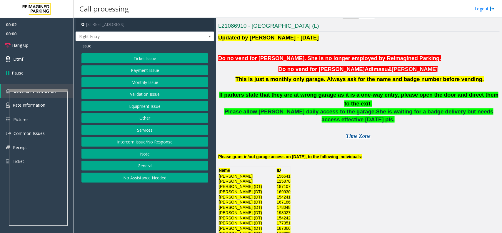
click at [161, 84] on button "Monthly Issue" at bounding box center [145, 82] width 127 height 10
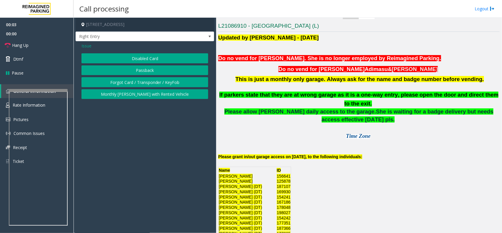
click at [159, 62] on button "Disabled Card" at bounding box center [145, 58] width 127 height 10
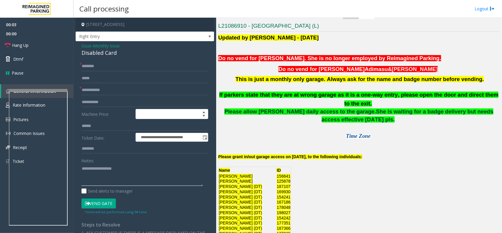
click at [134, 179] on textarea at bounding box center [143, 175] width 122 height 22
click at [96, 55] on div "Disabled Card" at bounding box center [145, 53] width 127 height 8
copy div "Disabled Card"
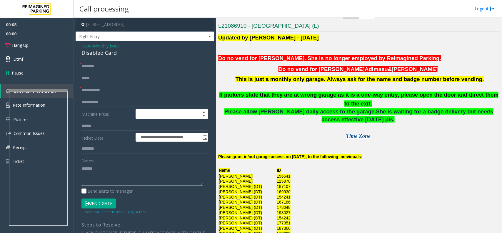
click at [117, 170] on textarea at bounding box center [143, 175] width 122 height 22
paste textarea "**********"
type textarea "**********"
click at [94, 93] on input "text" at bounding box center [145, 90] width 127 height 10
click at [315, 131] on p "Time Zone" at bounding box center [359, 134] width 282 height 16
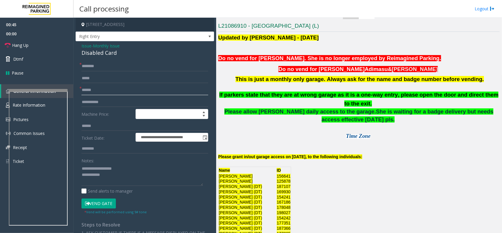
click at [104, 91] on input "******" at bounding box center [145, 90] width 127 height 10
click at [103, 94] on input "******" at bounding box center [145, 90] width 127 height 10
click at [93, 94] on input "*******" at bounding box center [145, 90] width 127 height 10
click at [92, 94] on input "*******" at bounding box center [145, 90] width 127 height 10
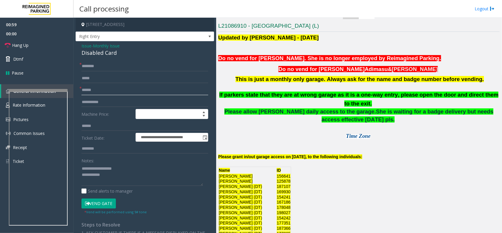
type input "******"
click at [311, 136] on div "Updated by [PERSON_NAME] - [DATE] Do no vend for [PERSON_NAME]. She is no longe…" at bounding box center [359, 204] width 282 height 340
click at [108, 181] on textarea at bounding box center [143, 175] width 122 height 22
click at [103, 200] on button "Vend Gate" at bounding box center [99, 203] width 34 height 10
click at [102, 205] on button "Vend Gate" at bounding box center [99, 203] width 34 height 10
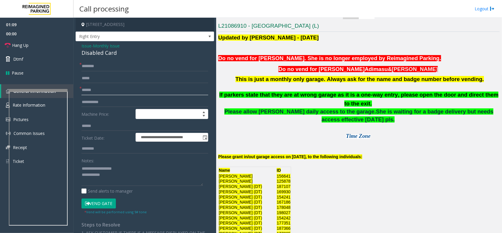
click at [98, 92] on input "******" at bounding box center [145, 90] width 127 height 10
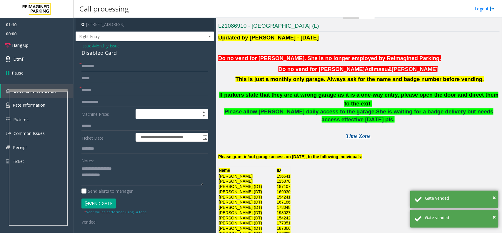
click at [95, 70] on input "text" at bounding box center [145, 66] width 127 height 10
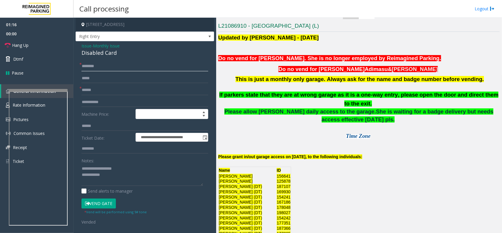
click at [127, 70] on input "text" at bounding box center [145, 66] width 127 height 10
paste input "**********"
type input "**********"
click at [51, 46] on link "Hang Up" at bounding box center [37, 45] width 74 height 14
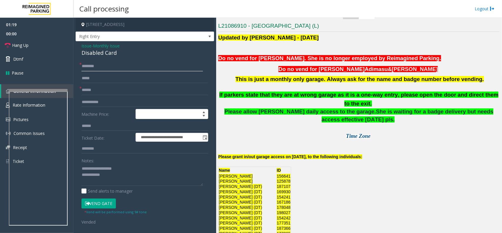
click at [99, 64] on input "text" at bounding box center [143, 66] width 122 height 10
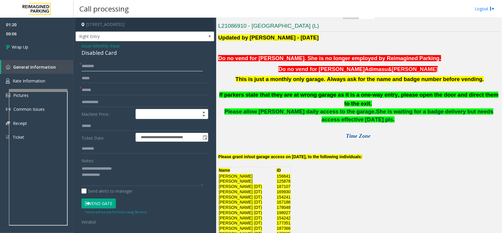
click at [90, 64] on input "text" at bounding box center [143, 66] width 122 height 10
paste input "**********"
type input "**********"
click at [115, 177] on textarea at bounding box center [143, 175] width 122 height 22
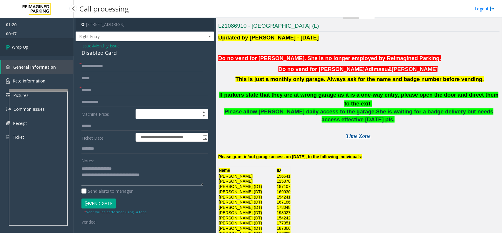
type textarea "**********"
click at [32, 52] on link "Wrap Up" at bounding box center [37, 46] width 74 height 17
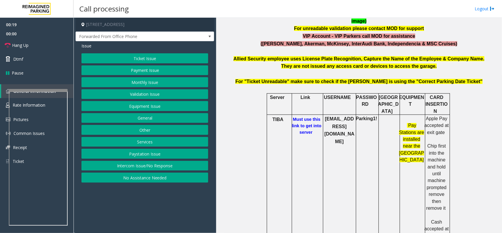
scroll to position [184, 0]
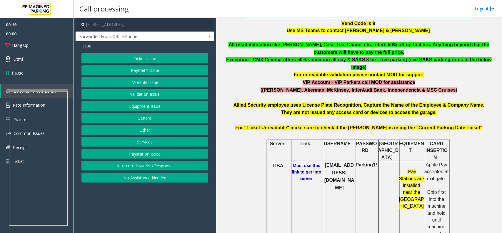
click at [300, 163] on b "Must use this link to get into server" at bounding box center [306, 172] width 29 height 18
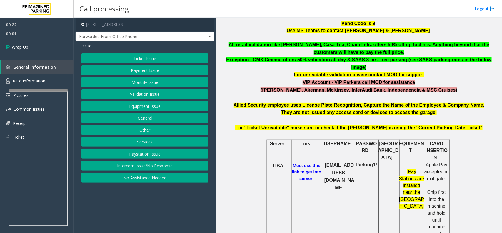
click at [154, 111] on button "Equipment Issue" at bounding box center [145, 106] width 127 height 10
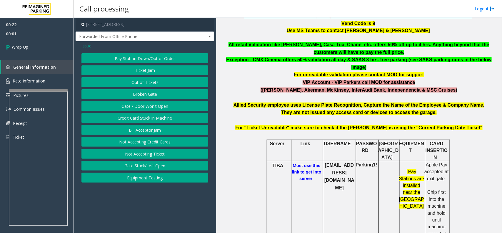
click at [154, 107] on button "Gate / Door Won't Open" at bounding box center [145, 106] width 127 height 10
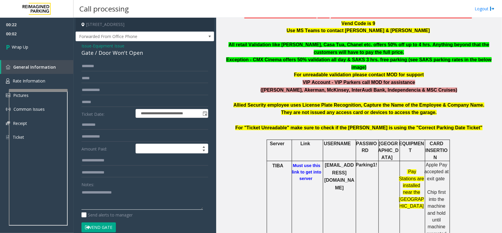
click at [118, 196] on textarea at bounding box center [143, 198] width 122 height 22
type textarea "*"
type textarea "**********"
click at [44, 53] on link "Wrap Up" at bounding box center [37, 46] width 74 height 17
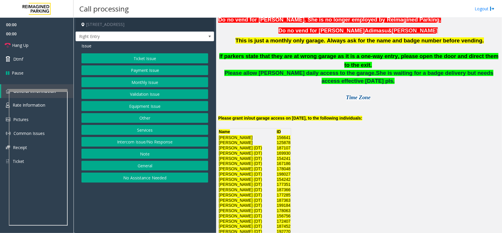
scroll to position [221, 0]
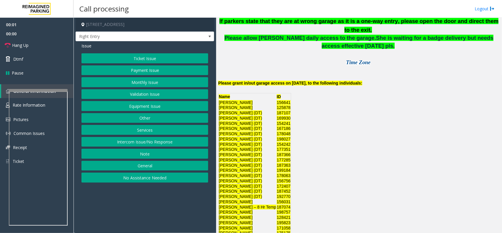
click at [161, 87] on button "Monthly Issue" at bounding box center [145, 82] width 127 height 10
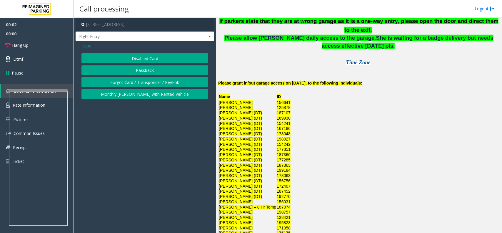
click at [152, 51] on div "Issue Disabled Card Passback Forgot Card / Transponder / KeyFob Monthly [PERSON…" at bounding box center [145, 71] width 139 height 61
click at [152, 52] on div "Issue Disabled Card Passback Forgot Card / Transponder / KeyFob Monthly [PERSON…" at bounding box center [145, 71] width 139 height 61
click at [152, 54] on button "Disabled Card" at bounding box center [145, 58] width 127 height 10
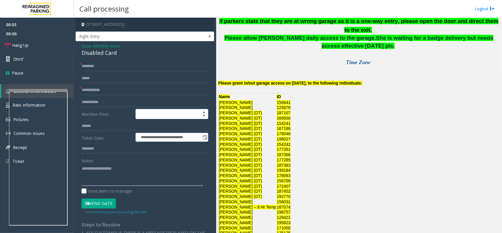
click at [132, 164] on textarea at bounding box center [143, 175] width 122 height 22
type textarea "******"
click at [105, 56] on div "Disabled Card" at bounding box center [145, 53] width 127 height 8
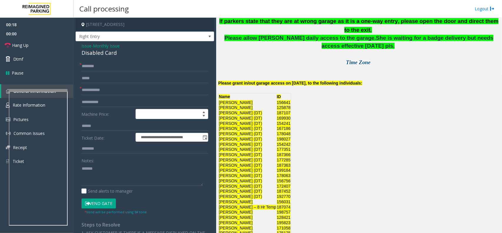
drag, startPoint x: 105, startPoint y: 56, endPoint x: 333, endPoint y: 127, distance: 239.0
click at [333, 127] on div "Name ID [PERSON_NAME] 156641 [PERSON_NAME] 125878 [PERSON_NAME] (DT) 187107 [PE…" at bounding box center [359, 188] width 282 height 190
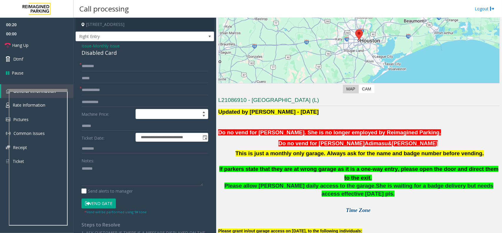
scroll to position [74, 0]
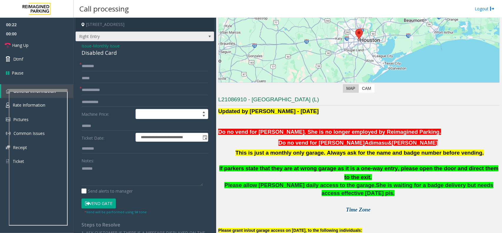
click at [207, 35] on span at bounding box center [209, 36] width 5 height 5
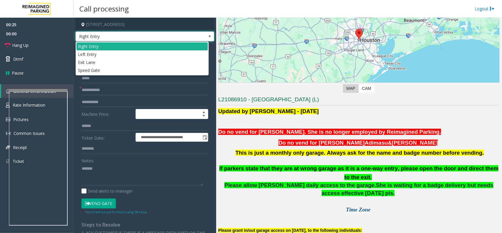
click at [207, 34] on span at bounding box center [209, 36] width 5 height 5
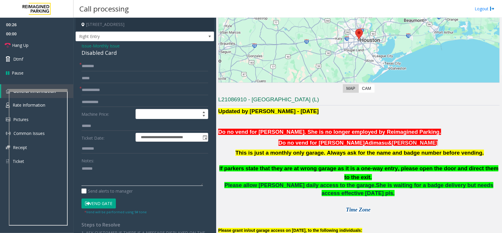
click at [110, 174] on textarea at bounding box center [143, 175] width 122 height 22
click at [86, 46] on span "Issue" at bounding box center [87, 46] width 10 height 6
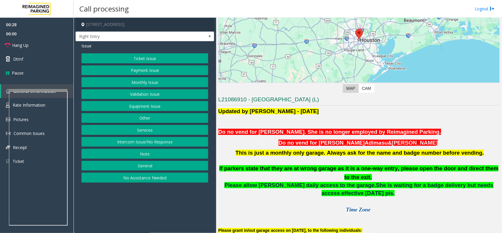
click at [153, 118] on button "Other" at bounding box center [145, 118] width 127 height 10
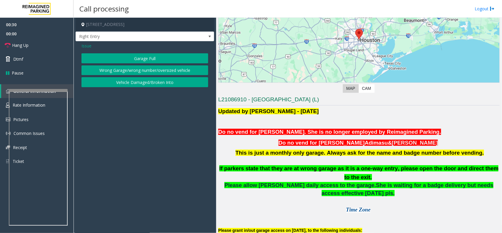
click at [87, 46] on span "Issue" at bounding box center [87, 46] width 10 height 6
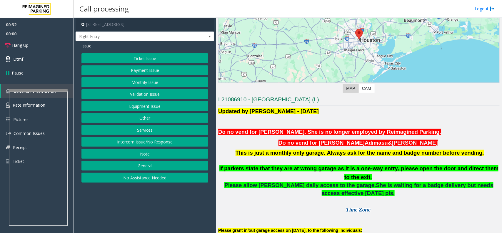
click at [149, 86] on button "Monthly Issue" at bounding box center [145, 82] width 127 height 10
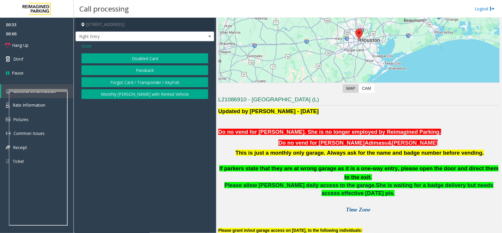
click at [153, 59] on button "Disabled Card" at bounding box center [145, 58] width 127 height 10
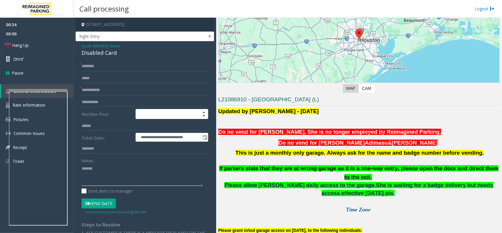
click at [112, 171] on textarea at bounding box center [143, 175] width 122 height 22
click at [87, 47] on span "Issue" at bounding box center [87, 46] width 10 height 6
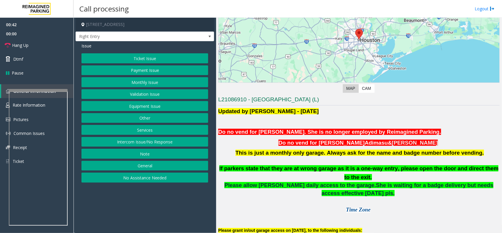
click at [150, 115] on button "Other" at bounding box center [145, 118] width 127 height 10
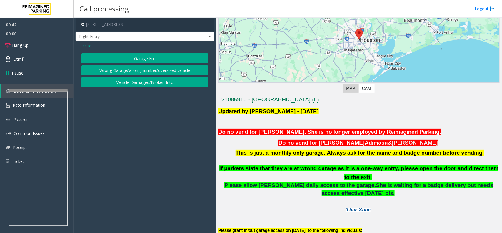
click at [148, 71] on button "Wrong Garage/wrong number/oversized vehicle" at bounding box center [145, 70] width 127 height 10
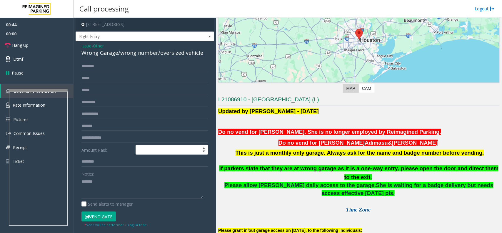
click at [83, 45] on span "Issue" at bounding box center [87, 46] width 10 height 6
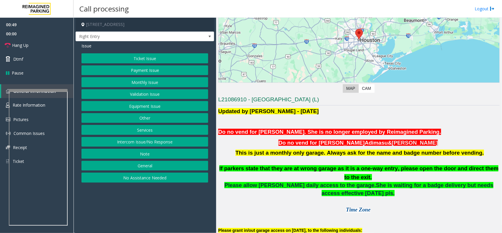
click at [154, 105] on button "Equipment Issue" at bounding box center [145, 106] width 127 height 10
click at [85, 46] on span "Issue" at bounding box center [87, 46] width 10 height 6
click at [138, 83] on button "Monthly Issue" at bounding box center [145, 82] width 127 height 10
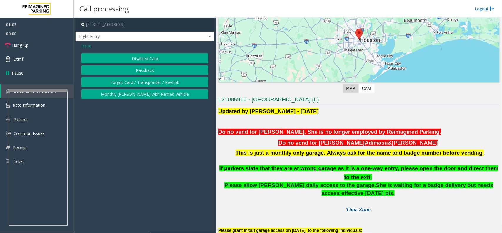
click at [142, 63] on button "Disabled Card" at bounding box center [145, 58] width 127 height 10
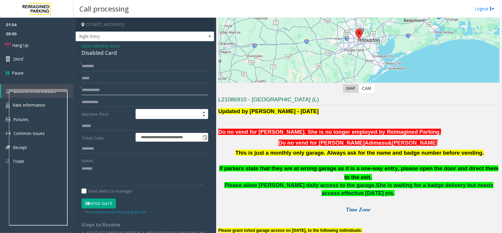
click at [114, 94] on input "text" at bounding box center [145, 90] width 127 height 10
type input "******"
click at [109, 65] on input "text" at bounding box center [145, 66] width 127 height 10
paste input "**********"
type input "**********"
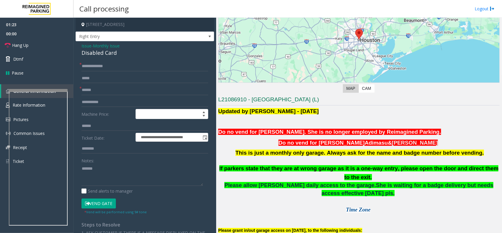
click at [105, 202] on button "Vend Gate" at bounding box center [99, 203] width 34 height 10
click at [109, 175] on textarea at bounding box center [143, 175] width 122 height 22
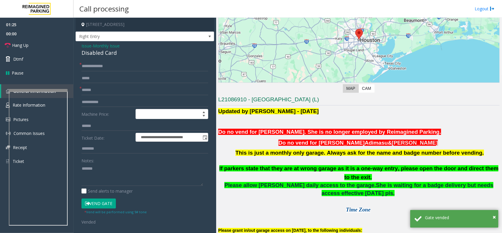
click at [109, 55] on div "Disabled Card" at bounding box center [145, 53] width 127 height 8
click at [105, 181] on textarea at bounding box center [143, 175] width 122 height 22
paste textarea "**********"
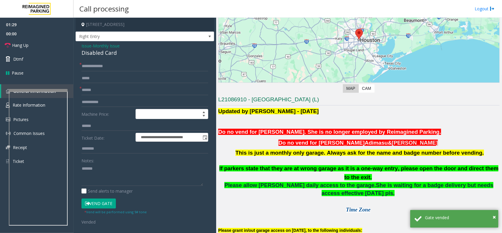
click at [110, 51] on div "Disabled Card" at bounding box center [145, 53] width 127 height 8
click at [109, 51] on div "Disabled Card" at bounding box center [145, 53] width 127 height 8
copy div "Disabled Card"
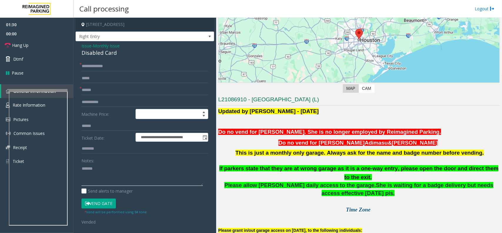
click at [112, 182] on textarea at bounding box center [143, 175] width 122 height 22
paste textarea "**********"
type textarea "**********"
click at [34, 46] on link "Hang Up" at bounding box center [37, 45] width 74 height 14
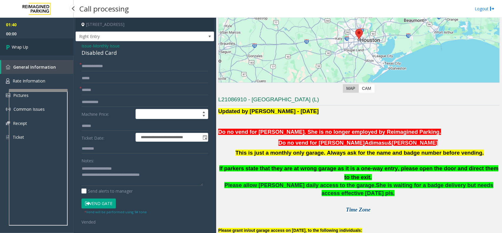
click at [34, 46] on link "Wrap Up" at bounding box center [37, 46] width 74 height 17
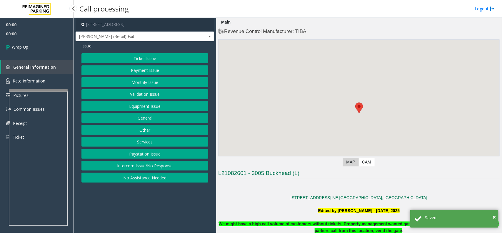
click at [154, 168] on button "Intercom Issue/No Response" at bounding box center [145, 166] width 127 height 10
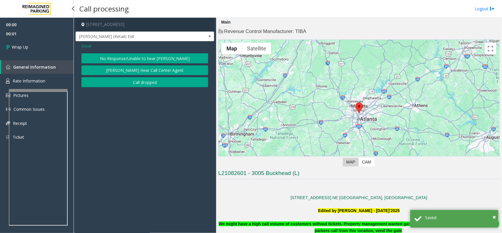
click at [135, 86] on button "Call dropped" at bounding box center [145, 82] width 127 height 10
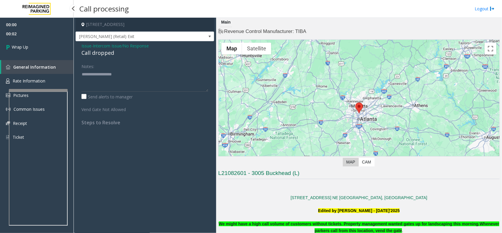
click at [108, 54] on div "Call dropped" at bounding box center [145, 53] width 127 height 8
type textarea "**********"
click at [52, 51] on link "Wrap Up" at bounding box center [37, 46] width 74 height 17
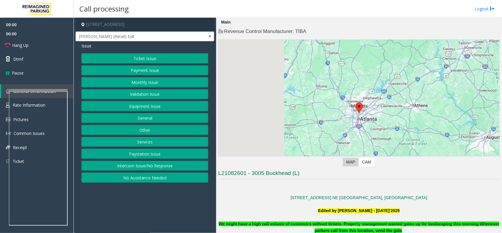
scroll to position [221, 0]
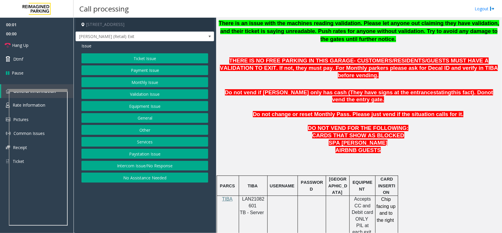
click at [254, 196] on span "LAN21082601" at bounding box center [253, 201] width 22 height 11
copy p "LAN21082601"
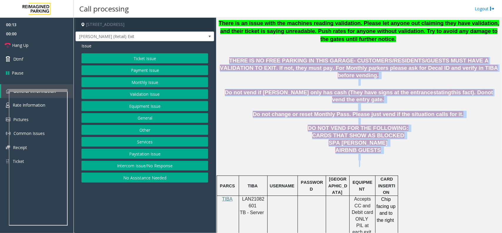
drag, startPoint x: 221, startPoint y: 59, endPoint x: 386, endPoint y: 147, distance: 186.7
click at [386, 160] on p at bounding box center [359, 163] width 282 height 6
drag, startPoint x: 386, startPoint y: 147, endPoint x: 228, endPoint y: 58, distance: 181.0
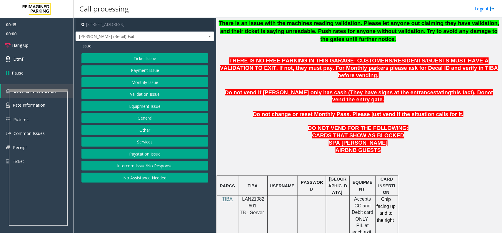
click at [230, 55] on p "There is an issue with the machines reading validation. Please let anyone out c…" at bounding box center [359, 37] width 282 height 37
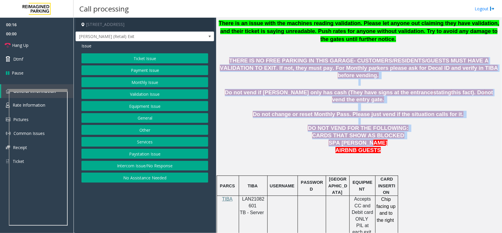
drag, startPoint x: 221, startPoint y: 59, endPoint x: 370, endPoint y: 131, distance: 164.9
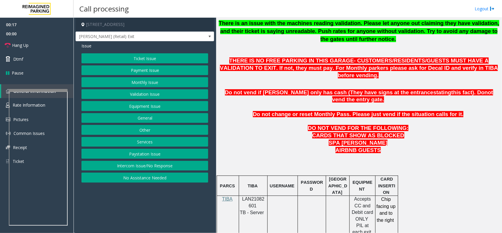
click at [381, 154] on p at bounding box center [359, 157] width 282 height 6
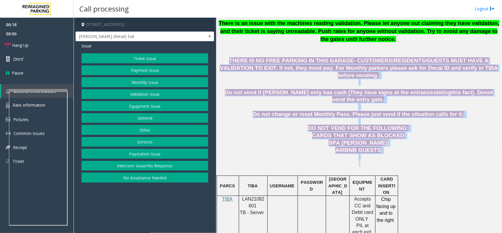
drag, startPoint x: 381, startPoint y: 144, endPoint x: 234, endPoint y: 61, distance: 169.2
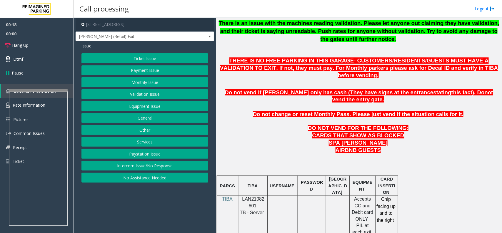
click at [241, 48] on p "There is an issue with the machines reading validation. Please let anyone out c…" at bounding box center [359, 37] width 282 height 37
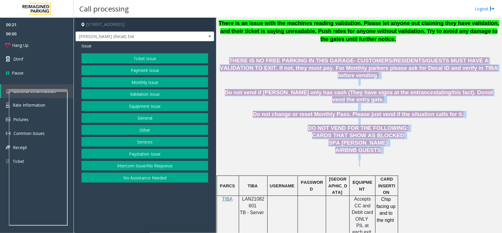
drag, startPoint x: 222, startPoint y: 63, endPoint x: 364, endPoint y: 149, distance: 165.8
click at [364, 160] on p at bounding box center [359, 163] width 282 height 6
drag, startPoint x: 373, startPoint y: 134, endPoint x: 245, endPoint y: 52, distance: 152.5
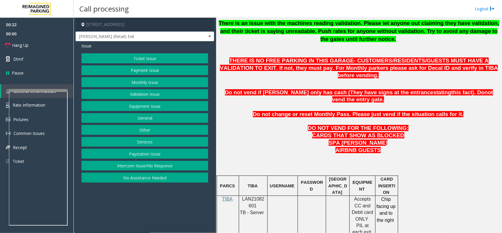
click at [215, 60] on app-call-processing-form "[STREET_ADDRESS] [PERSON_NAME] (Retail) Exit Issue Ticket Issue Payment Issue M…" at bounding box center [145, 125] width 143 height 215
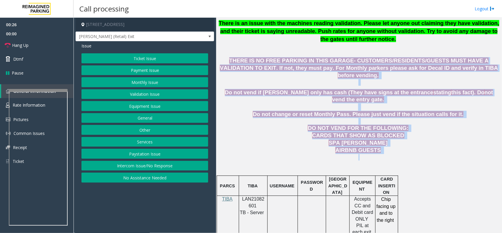
drag, startPoint x: 221, startPoint y: 61, endPoint x: 373, endPoint y: 142, distance: 171.8
click at [373, 154] on p at bounding box center [359, 157] width 282 height 6
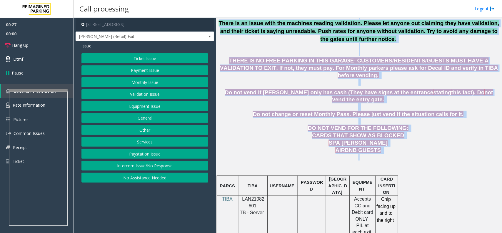
drag, startPoint x: 378, startPoint y: 142, endPoint x: 188, endPoint y: 50, distance: 211.5
click at [188, 50] on div "[STREET_ADDRESS] [PERSON_NAME] (Retail) Exit Issue Ticket Issue Payment Issue M…" at bounding box center [288, 125] width 428 height 215
click at [230, 57] on span "THERE IS NO FREE PARKING IN THIS GARAGE- CUSTOMERS/RESIDENTS/GUESTS MUST HAVE A…" at bounding box center [359, 67] width 278 height 21
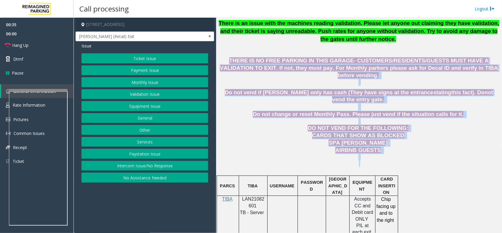
drag, startPoint x: 220, startPoint y: 61, endPoint x: 374, endPoint y: 147, distance: 176.4
click at [374, 160] on p at bounding box center [359, 163] width 282 height 6
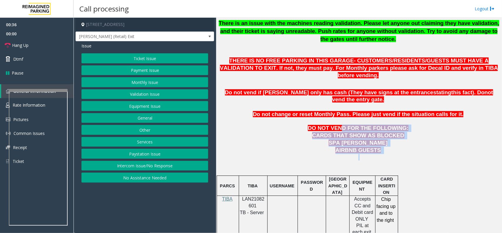
drag, startPoint x: 380, startPoint y: 142, endPoint x: 271, endPoint y: 75, distance: 127.9
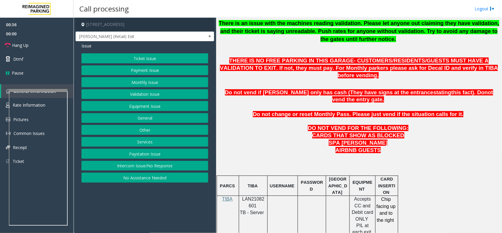
click at [231, 59] on span "THERE IS NO FREE PARKING IN THIS GARAGE- CUSTOMERS/RESIDENTS/GUESTS MUST HAVE A…" at bounding box center [359, 67] width 278 height 21
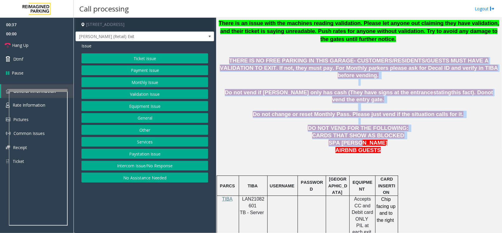
drag, startPoint x: 222, startPoint y: 61, endPoint x: 364, endPoint y: 133, distance: 159.4
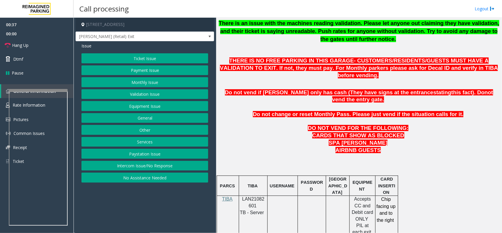
click at [369, 147] on span "AIRBNB GUESTS" at bounding box center [358, 150] width 45 height 6
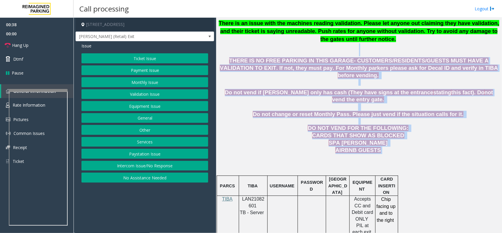
drag, startPoint x: 378, startPoint y: 139, endPoint x: 233, endPoint y: 55, distance: 167.8
click at [227, 62] on span "THERE IS NO FREE PARKING IN THIS GARAGE- CUSTOMERS/RESIDENTS/GUESTS MUST HAVE A…" at bounding box center [359, 67] width 278 height 21
drag, startPoint x: 220, startPoint y: 61, endPoint x: 373, endPoint y: 151, distance: 177.3
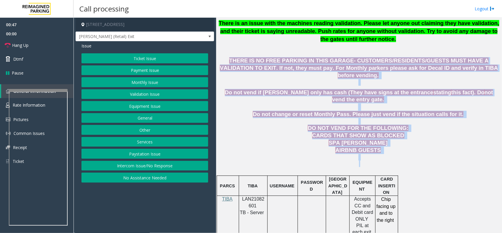
click at [143, 107] on button "Equipment Issue" at bounding box center [145, 106] width 127 height 10
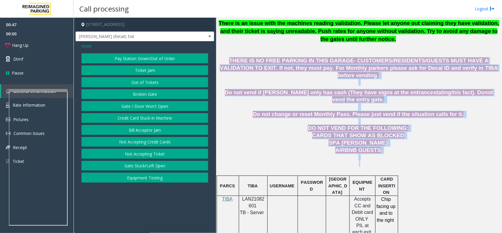
click at [143, 107] on button "Gate / Door Won't Open" at bounding box center [145, 106] width 127 height 10
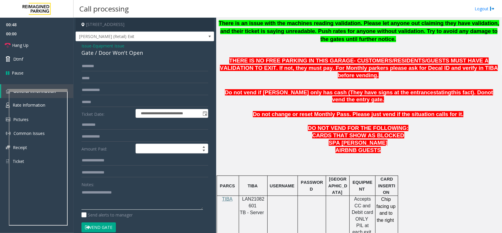
click at [139, 189] on textarea at bounding box center [143, 198] width 122 height 22
click at [114, 56] on div "Gate / Door Won't Open" at bounding box center [145, 53] width 127 height 8
copy div "Gate / Door Won't Open"
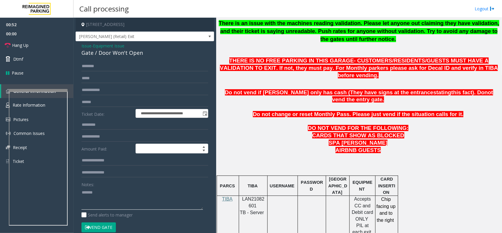
click at [127, 196] on textarea at bounding box center [143, 198] width 122 height 22
paste textarea "**********"
drag, startPoint x: 133, startPoint y: 202, endPoint x: 143, endPoint y: 207, distance: 11.2
click at [143, 207] on textarea at bounding box center [143, 198] width 122 height 22
drag, startPoint x: 142, startPoint y: 199, endPoint x: 104, endPoint y: 200, distance: 38.6
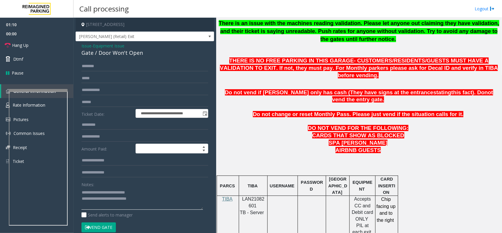
click at [104, 200] on textarea at bounding box center [143, 198] width 122 height 22
type textarea "**********"
click at [87, 46] on span "Issue" at bounding box center [87, 46] width 10 height 6
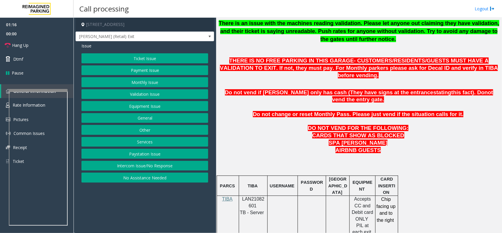
click at [143, 54] on button "Ticket Issue" at bounding box center [145, 58] width 127 height 10
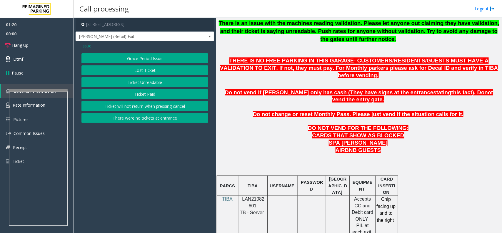
drag, startPoint x: 92, startPoint y: 43, endPoint x: 89, endPoint y: 49, distance: 6.2
click at [92, 44] on div "Issue" at bounding box center [145, 46] width 127 height 6
click at [88, 49] on span "Issue" at bounding box center [87, 46] width 10 height 6
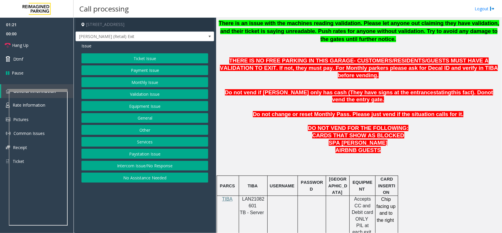
click at [136, 104] on button "Equipment Issue" at bounding box center [145, 106] width 127 height 10
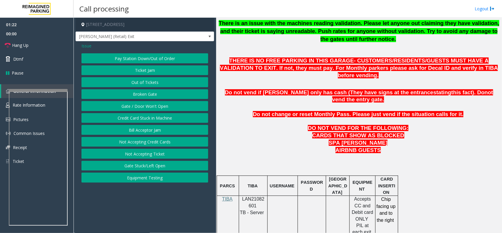
click at [136, 104] on button "Gate / Door Won't Open" at bounding box center [145, 106] width 127 height 10
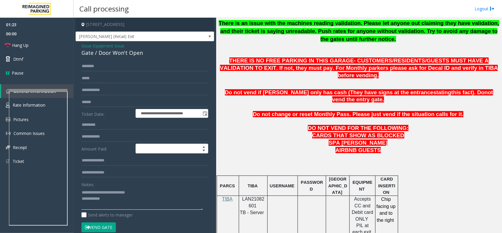
click at [114, 201] on textarea at bounding box center [143, 198] width 122 height 22
click at [51, 51] on link "Hang Up" at bounding box center [37, 45] width 74 height 14
click at [117, 205] on textarea at bounding box center [143, 198] width 122 height 22
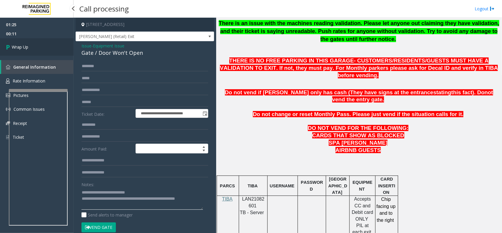
type textarea "**********"
click at [56, 51] on link "Wrap Up" at bounding box center [37, 46] width 74 height 17
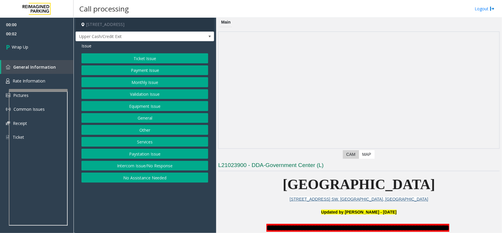
click at [148, 168] on button "Intercom Issue/No Response" at bounding box center [145, 166] width 127 height 10
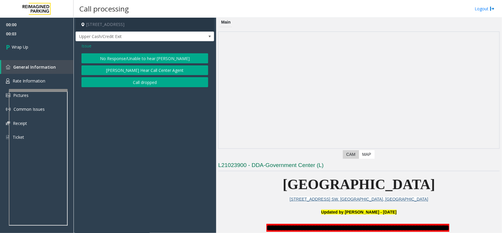
click at [131, 90] on div "Issue No Response/Unable to hear [PERSON_NAME] Cannot Hear Call Center Agent Ca…" at bounding box center [145, 65] width 139 height 49
click at [131, 84] on button "Call dropped" at bounding box center [145, 82] width 127 height 10
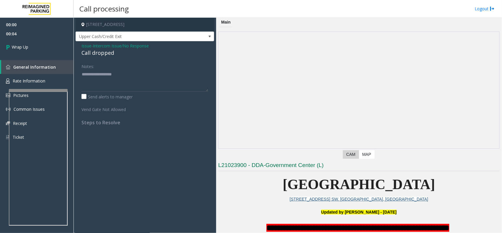
click at [103, 56] on div "Call dropped" at bounding box center [145, 53] width 127 height 8
type textarea "**********"
click at [54, 49] on link "Wrap Up" at bounding box center [37, 46] width 74 height 17
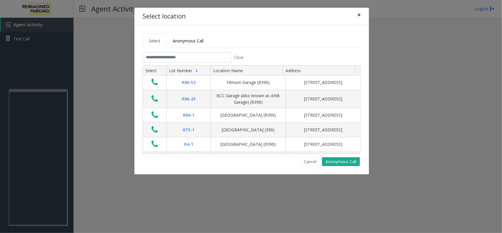
click at [358, 11] on span "×" at bounding box center [360, 15] width 4 height 8
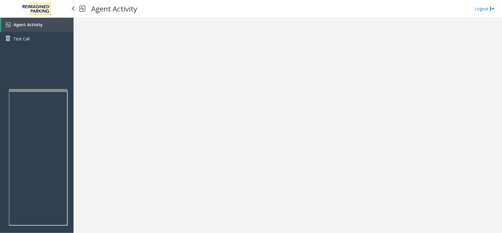
click at [47, 21] on link "Agent Activity" at bounding box center [37, 25] width 72 height 14
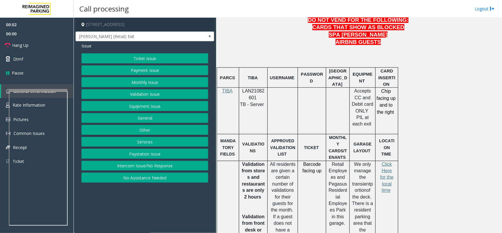
scroll to position [331, 0]
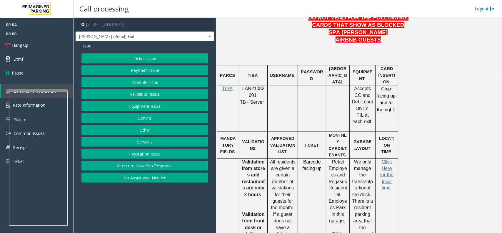
click at [253, 86] on span "LAN21082601" at bounding box center [253, 91] width 22 height 11
copy p "LAN21082601"
click at [158, 82] on button "Monthly Issue" at bounding box center [145, 82] width 127 height 10
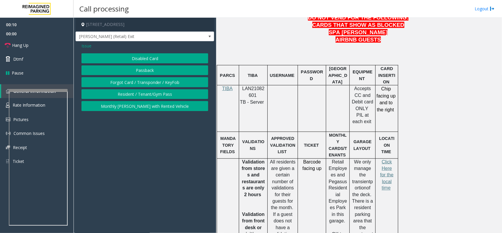
click at [84, 44] on span "Issue" at bounding box center [87, 46] width 10 height 6
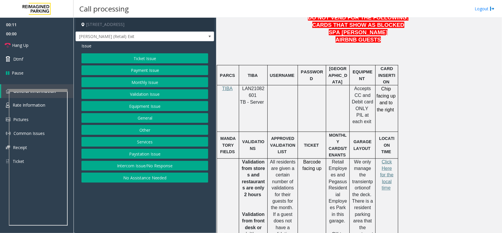
click at [152, 93] on button "Validation Issue" at bounding box center [145, 94] width 127 height 10
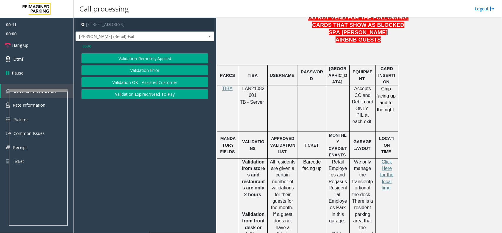
click at [146, 70] on button "Validation Error" at bounding box center [145, 70] width 127 height 10
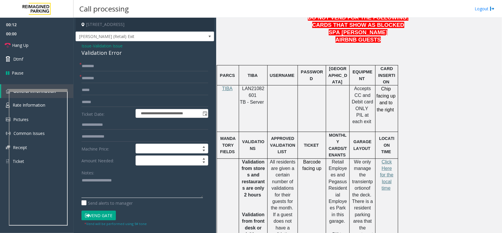
click at [123, 181] on textarea at bounding box center [143, 187] width 122 height 22
click at [108, 53] on div "Validation Error" at bounding box center [145, 53] width 127 height 8
click at [110, 187] on textarea at bounding box center [143, 187] width 122 height 22
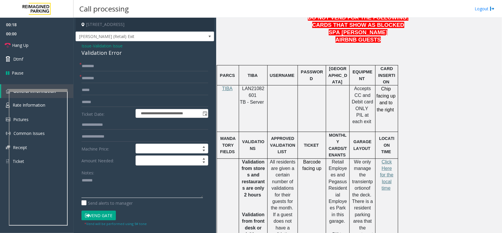
paste textarea "**********"
type textarea "**********"
click at [108, 184] on textarea at bounding box center [143, 187] width 122 height 22
click at [97, 79] on input "text" at bounding box center [145, 78] width 127 height 10
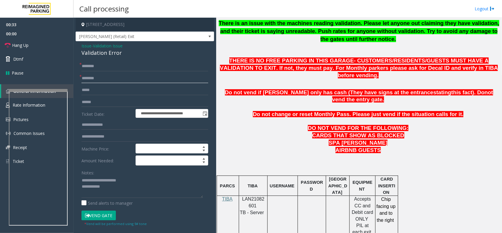
scroll to position [74, 0]
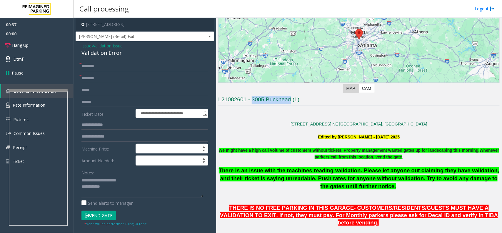
drag, startPoint x: 291, startPoint y: 100, endPoint x: 251, endPoint y: 99, distance: 39.7
click at [251, 99] on h3 "L21082601 - 3005 Buckhead (L)" at bounding box center [359, 101] width 282 height 10
click at [97, 81] on input "text" at bounding box center [145, 78] width 127 height 10
paste input "**********"
click at [112, 193] on textarea at bounding box center [143, 187] width 122 height 22
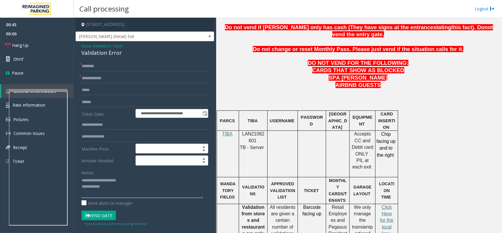
scroll to position [368, 0]
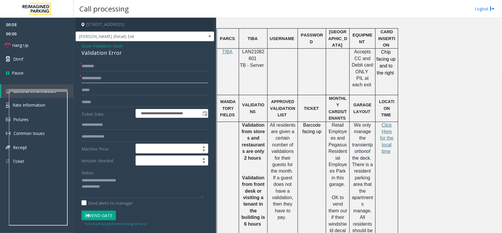
drag, startPoint x: 118, startPoint y: 79, endPoint x: 53, endPoint y: 82, distance: 64.5
click at [53, 82] on app-root "**********" at bounding box center [251, 116] width 502 height 233
drag, startPoint x: 82, startPoint y: 77, endPoint x: 85, endPoint y: 82, distance: 5.1
click at [82, 77] on input "**********" at bounding box center [145, 78] width 127 height 10
type input "**********"
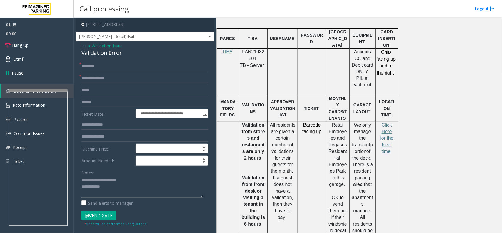
drag, startPoint x: 112, startPoint y: 190, endPoint x: 94, endPoint y: 169, distance: 27.8
click at [112, 190] on textarea at bounding box center [143, 187] width 122 height 22
click at [86, 79] on input "**********" at bounding box center [145, 78] width 127 height 10
click at [99, 112] on label "Ticket Date:" at bounding box center [107, 113] width 54 height 9
click at [102, 104] on input "text" at bounding box center [145, 102] width 127 height 10
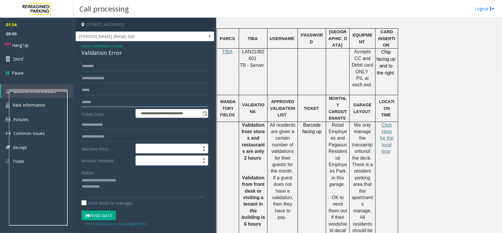
click at [98, 102] on input "text" at bounding box center [145, 102] width 127 height 10
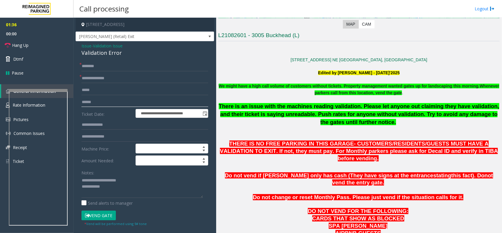
scroll to position [74, 0]
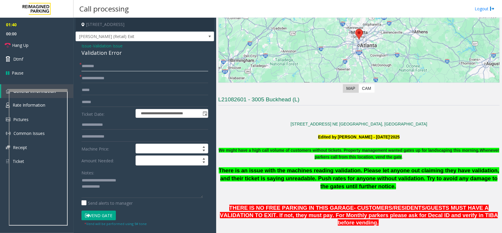
click at [101, 66] on input "text" at bounding box center [145, 66] width 127 height 10
click at [109, 187] on textarea at bounding box center [143, 187] width 122 height 22
click at [99, 69] on input "**" at bounding box center [145, 66] width 127 height 10
type input "*"
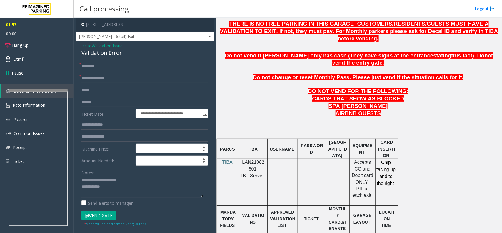
scroll to position [441, 0]
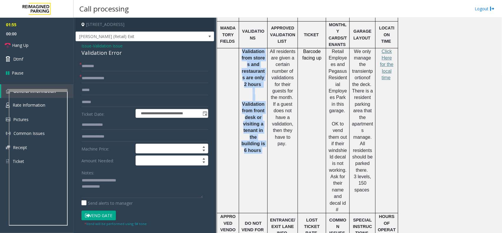
drag, startPoint x: 263, startPoint y: 126, endPoint x: 236, endPoint y: 77, distance: 56.2
click at [236, 77] on tr "Validation from stores and restaurants are only 2 hours V alidation from front …" at bounding box center [307, 130] width 181 height 165
click at [246, 102] on span "alidation from front desk or visiting a tenant in the building is 6 hours" at bounding box center [254, 127] width 24 height 51
click at [242, 102] on span "V" at bounding box center [243, 104] width 3 height 5
drag, startPoint x: 243, startPoint y: 76, endPoint x: 266, endPoint y: 131, distance: 60.1
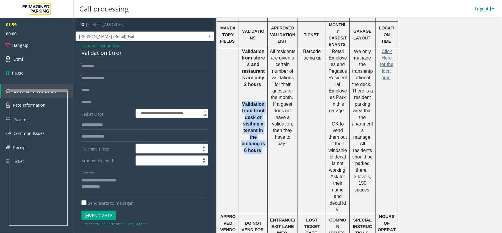
click at [266, 131] on td "Validation from stores and restaurants are only 2 hours V alidation from front …" at bounding box center [253, 130] width 29 height 165
click at [259, 128] on td "Validation from stores and restaurants are only 2 hours V alidation from front …" at bounding box center [253, 130] width 29 height 165
drag, startPoint x: 261, startPoint y: 124, endPoint x: 227, endPoint y: 72, distance: 62.4
click at [227, 72] on tr "Validation from stores and restaurants are only 2 hours V alidation from front …" at bounding box center [307, 130] width 181 height 165
click at [240, 83] on div "Validation from stores and restaurants are only 2 hours V alidation from front …" at bounding box center [253, 100] width 28 height 105
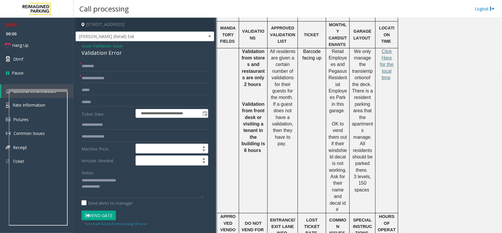
click at [242, 101] on p "V alidation from front desk or visiting a tenant in the building is 6 hours" at bounding box center [253, 127] width 24 height 53
drag, startPoint x: 242, startPoint y: 78, endPoint x: 266, endPoint y: 124, distance: 51.1
click at [266, 124] on div "Validation from stores and restaurants are only 2 hours V alidation from front …" at bounding box center [253, 100] width 28 height 105
click at [263, 126] on p "V alidation from front desk or visiting a tenant in the building is 6 hours" at bounding box center [253, 127] width 24 height 53
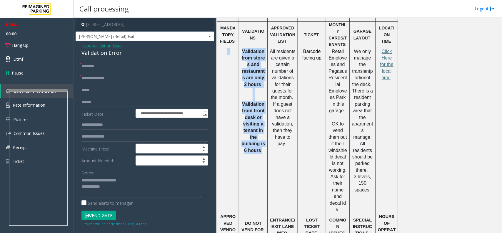
drag, startPoint x: 263, startPoint y: 126, endPoint x: 240, endPoint y: 77, distance: 54.2
click at [240, 77] on tr "Validation from stores and restaurants are only 2 hours V alidation from front …" at bounding box center [307, 130] width 181 height 165
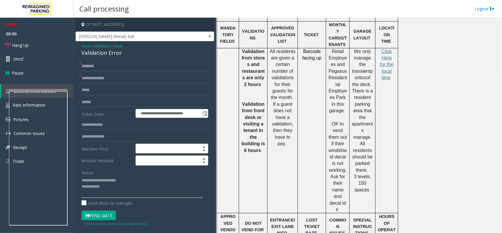
click at [124, 192] on textarea at bounding box center [143, 187] width 122 height 22
type textarea "**********"
click at [387, 49] on span "Click Here for the local time" at bounding box center [386, 64] width 13 height 31
drag, startPoint x: 262, startPoint y: 124, endPoint x: 247, endPoint y: 72, distance: 54.9
click at [247, 72] on div "Validation from stores and restaurants are only 2 hours V alidation from front …" at bounding box center [253, 100] width 28 height 105
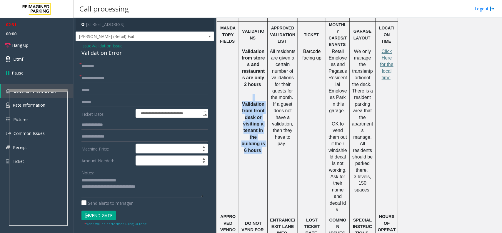
click at [241, 98] on div "Validation from stores and restaurants are only 2 hours V alidation from front …" at bounding box center [253, 100] width 28 height 105
drag, startPoint x: 243, startPoint y: 76, endPoint x: 265, endPoint y: 121, distance: 50.0
click at [265, 121] on p "V alidation from front desk or visiting a tenant in the building is 6 hours" at bounding box center [253, 127] width 24 height 53
click at [264, 125] on p "V alidation from front desk or visiting a tenant in the building is 6 hours" at bounding box center [253, 127] width 24 height 53
drag, startPoint x: 264, startPoint y: 125, endPoint x: 247, endPoint y: 72, distance: 55.6
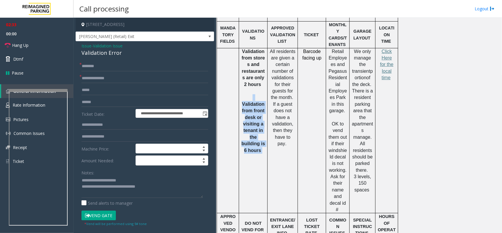
click at [247, 72] on div "Validation from stores and restaurants are only 2 hours V alidation from front …" at bounding box center [253, 100] width 28 height 105
click at [246, 102] on span "alidation from front desk or visiting a tenant in the building is 6 hours" at bounding box center [254, 127] width 24 height 51
drag, startPoint x: 243, startPoint y: 77, endPoint x: 263, endPoint y: 125, distance: 52.4
click at [263, 125] on p "V alidation from front desk or visiting a tenant in the building is 6 hours" at bounding box center [253, 127] width 24 height 53
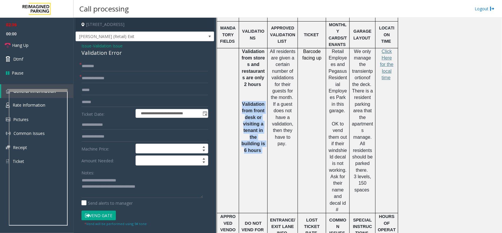
drag, startPoint x: 263, startPoint y: 125, endPoint x: 242, endPoint y: 74, distance: 55.7
click at [242, 101] on p "V alidation from front desk or visiting a tenant in the building is 6 hours" at bounding box center [253, 127] width 24 height 53
click at [242, 102] on span "V" at bounding box center [243, 104] width 3 height 5
drag, startPoint x: 242, startPoint y: 79, endPoint x: 261, endPoint y: 126, distance: 50.4
click at [261, 126] on span "V alidation from front desk or visiting a tenant in the building is 6 hours" at bounding box center [254, 127] width 24 height 51
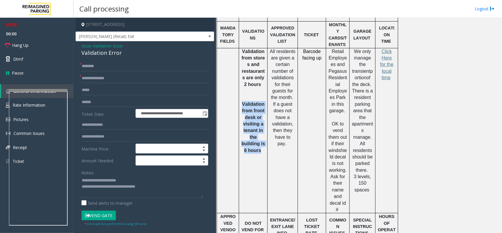
click at [261, 126] on span "alidation from front desk or visiting a tenant in the building is 6 hours" at bounding box center [254, 127] width 24 height 51
click at [259, 124] on span "alidation from front desk or visiting a tenant in the building is 6 hours" at bounding box center [254, 127] width 24 height 51
drag, startPoint x: 242, startPoint y: 77, endPoint x: 260, endPoint y: 129, distance: 55.0
click at [260, 129] on td "Validation from stores and restaurants are only 2 hours V alidation from front …" at bounding box center [253, 130] width 29 height 165
click at [262, 127] on p "V alidation from front desk or visiting a tenant in the building is 6 hours" at bounding box center [253, 127] width 24 height 53
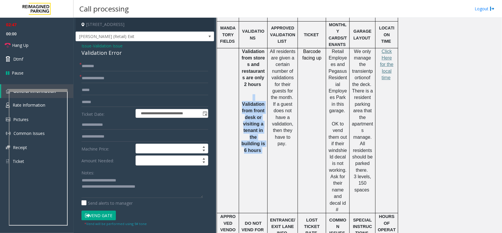
drag, startPoint x: 262, startPoint y: 127, endPoint x: 243, endPoint y: 72, distance: 57.4
click at [243, 72] on div "Validation from stores and restaurants are only 2 hours V alidation from front …" at bounding box center [253, 100] width 28 height 105
click at [237, 80] on td at bounding box center [228, 130] width 22 height 165
drag, startPoint x: 242, startPoint y: 78, endPoint x: 263, endPoint y: 129, distance: 54.6
click at [263, 129] on td "Validation from stores and restaurants are only 2 hours V alidation from front …" at bounding box center [253, 130] width 29 height 165
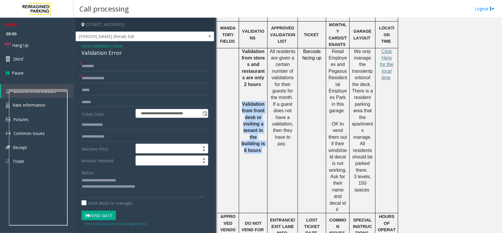
click at [263, 129] on td "Validation from stores and restaurants are only 2 hours V alidation from front …" at bounding box center [253, 130] width 29 height 165
drag, startPoint x: 263, startPoint y: 129, endPoint x: 247, endPoint y: 78, distance: 53.1
click at [247, 78] on td "Validation from stores and restaurants are only 2 hours V alidation from front …" at bounding box center [253, 130] width 29 height 165
click at [244, 101] on p "V alidation from front desk or visiting a tenant in the building is 6 hours" at bounding box center [253, 127] width 24 height 53
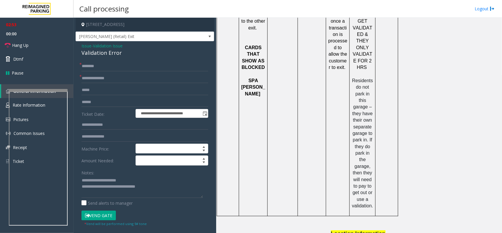
scroll to position [785, 0]
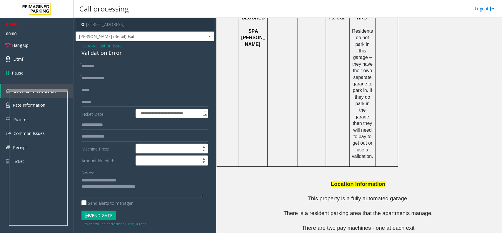
click at [101, 103] on input "text" at bounding box center [145, 102] width 127 height 10
type input "*******"
click at [102, 124] on input "text" at bounding box center [145, 125] width 127 height 10
click at [107, 124] on input "text" at bounding box center [145, 125] width 127 height 10
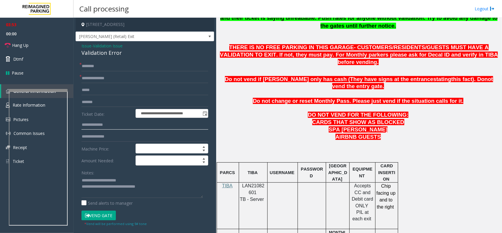
scroll to position [160, 0]
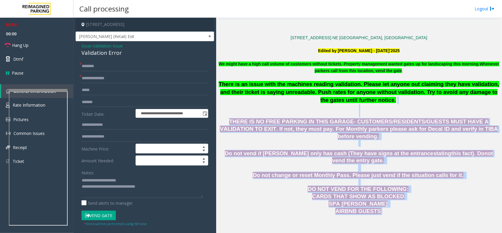
drag, startPoint x: 376, startPoint y: 199, endPoint x: 240, endPoint y: 109, distance: 162.7
click at [232, 109] on p "There is an issue with the machines reading validation. Please let anyone out c…" at bounding box center [359, 98] width 282 height 37
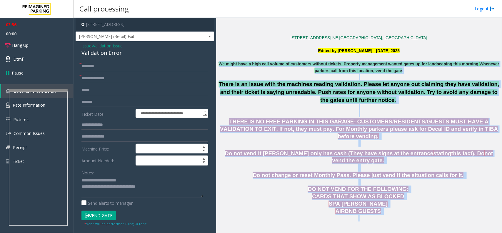
drag, startPoint x: 230, startPoint y: 62, endPoint x: 380, endPoint y: 205, distance: 207.5
click at [380, 215] on p at bounding box center [359, 218] width 282 height 6
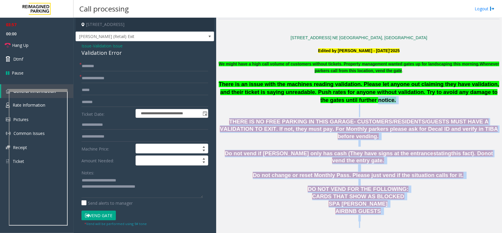
drag, startPoint x: 381, startPoint y: 205, endPoint x: 313, endPoint y: 98, distance: 127.2
click at [313, 98] on p "There is an issue with the machines reading validation. Please let anyone out c…" at bounding box center [359, 98] width 282 height 37
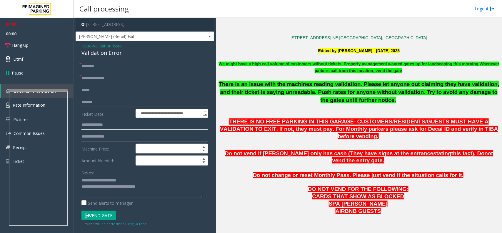
click at [92, 124] on input "text" at bounding box center [145, 125] width 127 height 10
click at [93, 71] on input "text" at bounding box center [145, 66] width 127 height 10
type input "**"
click at [154, 191] on textarea at bounding box center [143, 187] width 122 height 22
click at [57, 48] on link "Hang Up" at bounding box center [37, 45] width 74 height 14
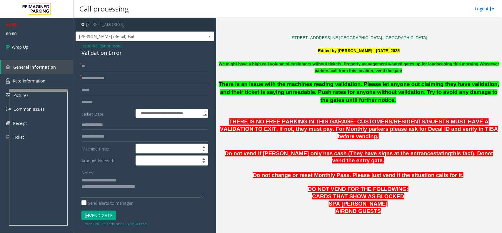
drag, startPoint x: 154, startPoint y: 189, endPoint x: 104, endPoint y: 189, distance: 50.3
click at [104, 189] on textarea at bounding box center [143, 187] width 122 height 22
type textarea "**********"
click at [26, 44] on span "Wrap Up" at bounding box center [20, 47] width 16 height 6
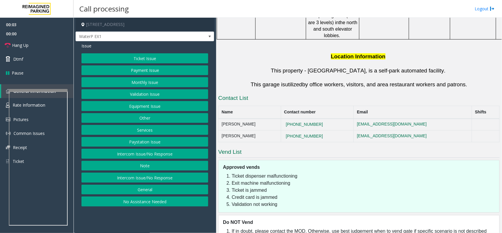
scroll to position [192, 0]
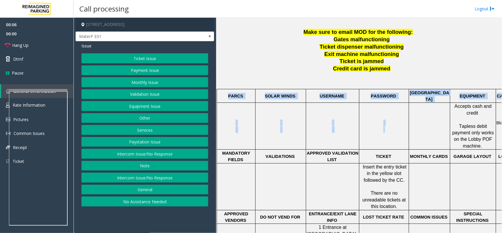
drag, startPoint x: 247, startPoint y: 96, endPoint x: 416, endPoint y: 96, distance: 168.6
click at [416, 96] on tbody "PARCS SOLAR WINDS USERNAME PASSWORD PARIS EQUIPMENT CARD INSERTION Accepts cash…" at bounding box center [376, 193] width 319 height 208
click at [416, 103] on td at bounding box center [429, 126] width 41 height 47
drag, startPoint x: 438, startPoint y: 93, endPoint x: 228, endPoint y: 95, distance: 210.1
click at [228, 95] on tr "PARCS SOLAR WINDS USERNAME PASSWORD PARIS EQUIPMENT CARD INSERTION" at bounding box center [376, 96] width 319 height 14
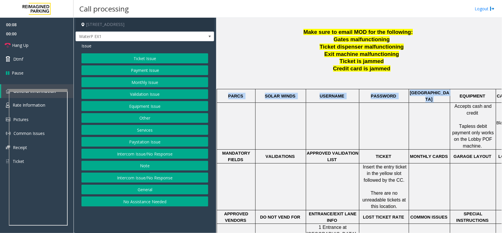
click at [227, 95] on p "PARCS" at bounding box center [236, 96] width 38 height 6
drag, startPoint x: 226, startPoint y: 95, endPoint x: 486, endPoint y: 101, distance: 260.2
click at [486, 101] on tbody "PARCS SOLAR WINDS USERNAME PASSWORD PARIS EQUIPMENT CARD INSERTION Accepts cash…" at bounding box center [376, 193] width 319 height 208
click at [428, 103] on td at bounding box center [429, 126] width 41 height 47
drag, startPoint x: 439, startPoint y: 96, endPoint x: 220, endPoint y: 92, distance: 219.3
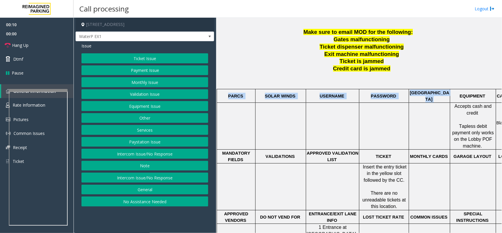
click at [220, 92] on tr "PARCS SOLAR WINDS USERNAME PASSWORD PARIS EQUIPMENT CARD INSERTION" at bounding box center [376, 96] width 319 height 14
click at [301, 107] on td at bounding box center [281, 126] width 51 height 47
drag, startPoint x: 227, startPoint y: 94, endPoint x: 447, endPoint y: 109, distance: 220.9
click at [447, 109] on tbody "PARCS SOLAR WINDS USERNAME PASSWORD PARIS EQUIPMENT CARD INSERTION Accepts cash…" at bounding box center [376, 193] width 319 height 208
click at [378, 127] on td at bounding box center [385, 126] width 50 height 47
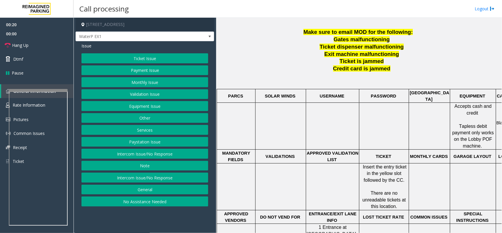
click at [154, 133] on button "Services" at bounding box center [145, 130] width 127 height 10
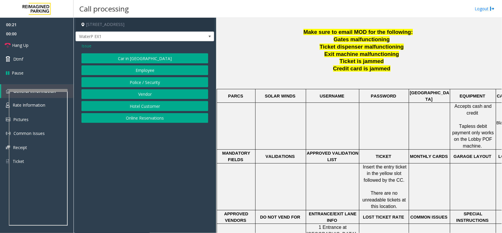
click at [154, 119] on button "Online Reservations" at bounding box center [145, 118] width 127 height 10
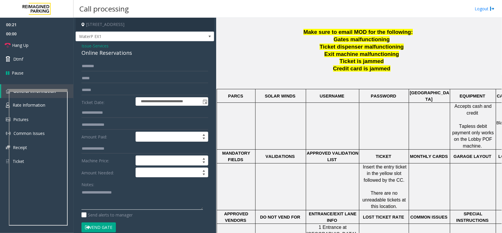
click at [117, 195] on textarea at bounding box center [143, 198] width 122 height 22
click at [113, 54] on div "Online Reservations" at bounding box center [145, 53] width 127 height 8
paste textarea "**********"
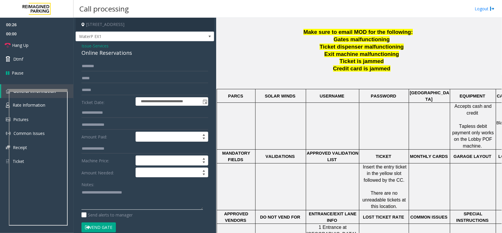
click at [116, 205] on textarea at bounding box center [143, 198] width 122 height 22
type textarea "**********"
click at [107, 93] on input "text" at bounding box center [145, 90] width 127 height 10
type input "**********"
drag, startPoint x: 48, startPoint y: 46, endPoint x: 86, endPoint y: 92, distance: 58.9
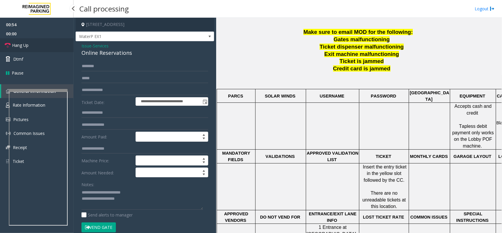
click at [48, 46] on link "Hang Up" at bounding box center [37, 45] width 74 height 14
click at [146, 210] on textarea at bounding box center [143, 198] width 122 height 22
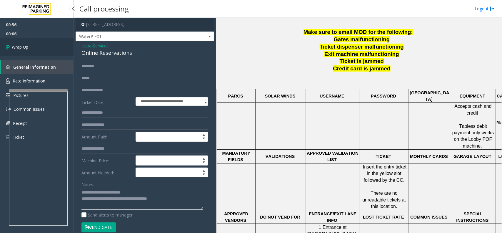
type textarea "**********"
click at [46, 42] on link "Wrap Up" at bounding box center [37, 46] width 74 height 17
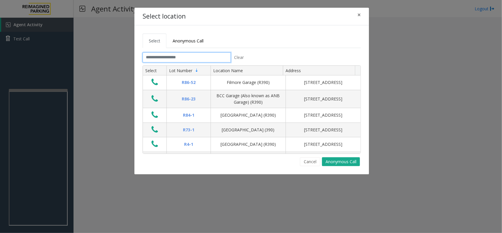
click at [180, 59] on input "text" at bounding box center [187, 57] width 88 height 10
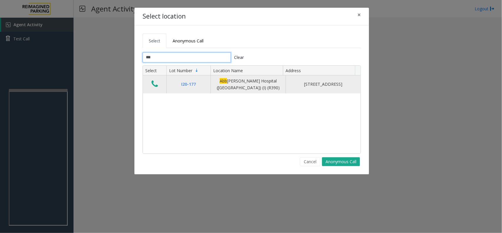
type input "***"
click at [155, 84] on icon "Data table" at bounding box center [155, 84] width 6 height 8
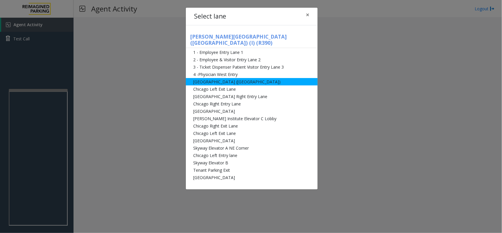
click at [219, 78] on li "[GEOGRAPHIC_DATA] ([GEOGRAPHIC_DATA])" at bounding box center [252, 81] width 132 height 7
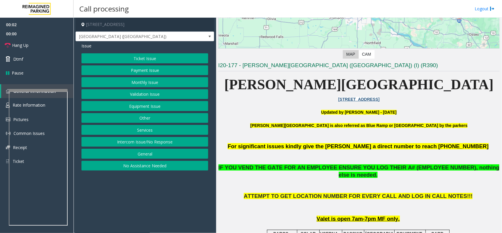
scroll to position [110, 0]
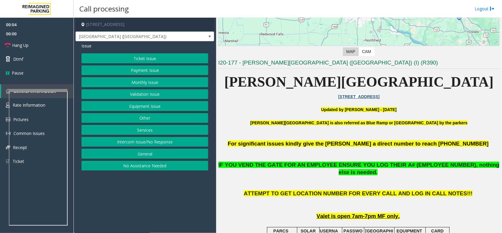
click at [151, 167] on button "No Assistance Needed" at bounding box center [145, 166] width 127 height 10
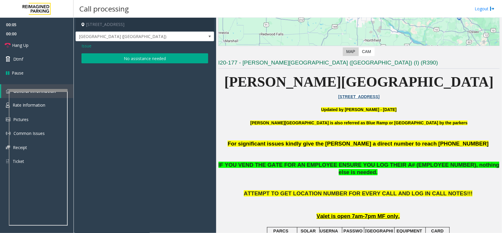
click at [89, 45] on span "Issue" at bounding box center [87, 46] width 10 height 6
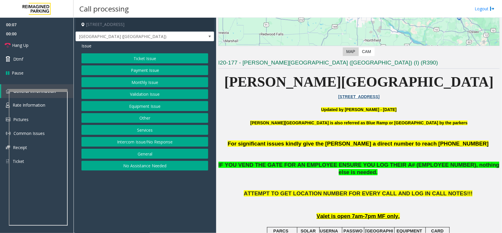
click at [147, 164] on button "No Assistance Needed" at bounding box center [145, 166] width 127 height 10
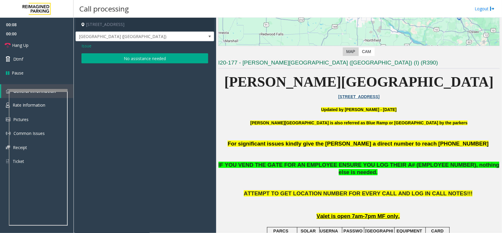
click at [137, 60] on button "No assistance needed" at bounding box center [145, 58] width 127 height 10
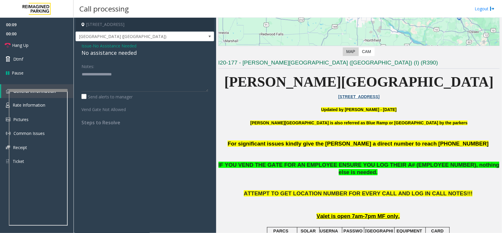
click at [109, 54] on div "No assistance needed" at bounding box center [145, 53] width 127 height 8
click at [139, 76] on textarea at bounding box center [145, 80] width 127 height 22
type textarea "**********"
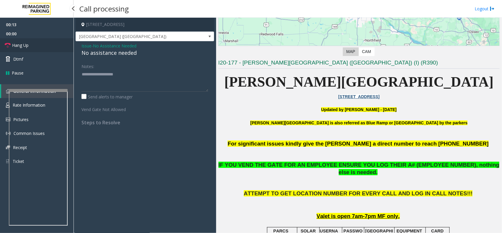
click at [38, 48] on link "Hang Up" at bounding box center [37, 45] width 74 height 14
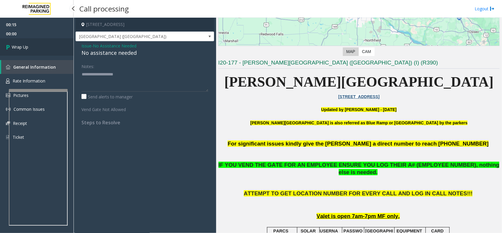
click at [38, 48] on link "Wrap Up" at bounding box center [37, 46] width 74 height 17
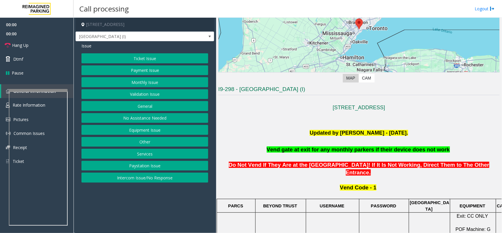
scroll to position [221, 0]
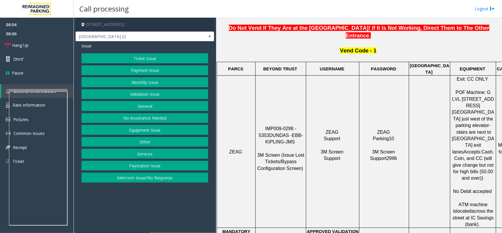
click at [280, 126] on span "IMP009-0298 - 5353" at bounding box center [278, 131] width 39 height 11
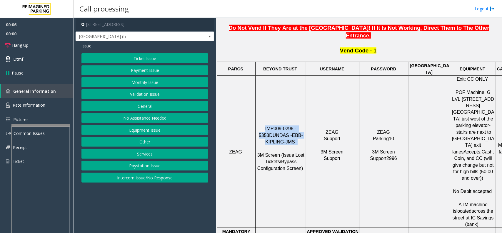
click at [56, 127] on div at bounding box center [40, 193] width 59 height 138
click at [56, 100] on link "Rate Information" at bounding box center [37, 105] width 74 height 14
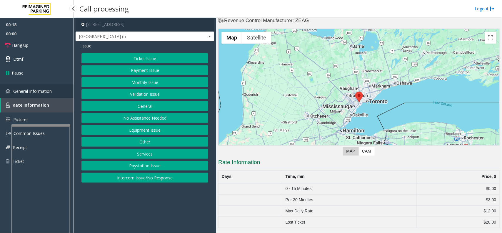
click at [38, 91] on span "General Information" at bounding box center [32, 91] width 39 height 6
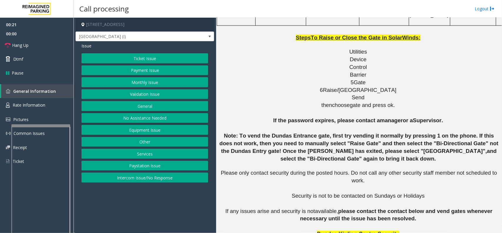
scroll to position [661, 0]
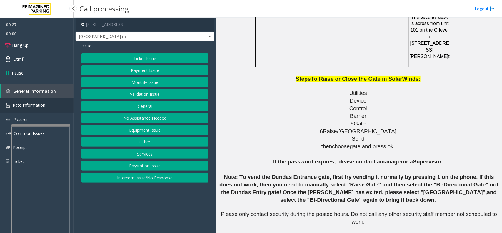
click at [48, 103] on link "Rate Information" at bounding box center [37, 105] width 74 height 14
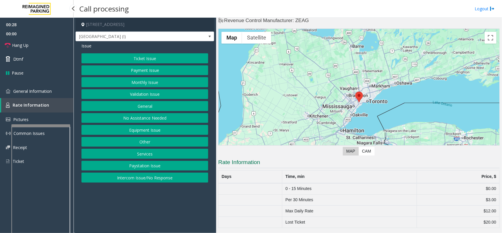
scroll to position [11, 0]
click at [41, 93] on span "General Information" at bounding box center [32, 91] width 39 height 6
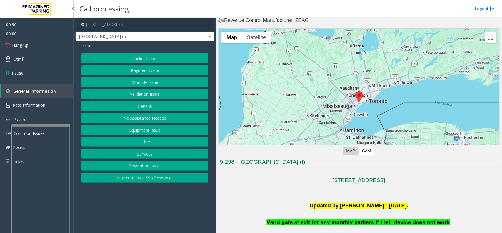
scroll to position [661, 0]
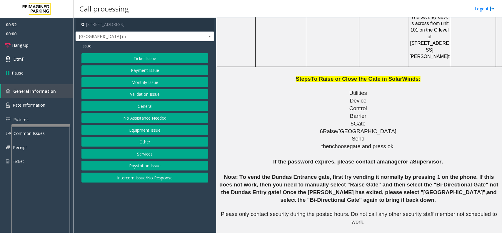
click at [155, 105] on button "General" at bounding box center [145, 106] width 127 height 10
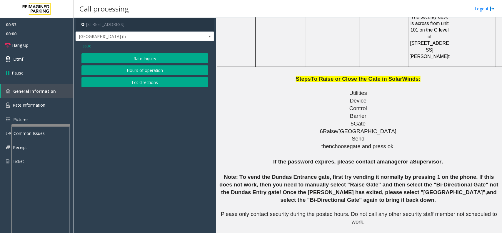
click at [149, 59] on button "Rate Inquiry" at bounding box center [145, 58] width 127 height 10
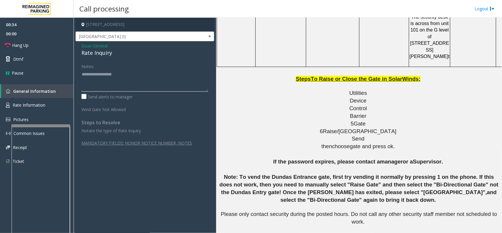
click at [130, 79] on textarea at bounding box center [145, 80] width 127 height 22
click at [98, 49] on div "Rate Inquiry" at bounding box center [145, 53] width 127 height 8
click at [127, 68] on div "Notes:" at bounding box center [145, 76] width 127 height 30
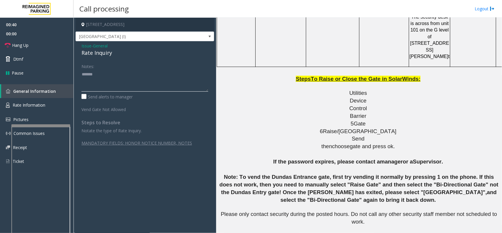
click at [120, 82] on textarea at bounding box center [145, 80] width 127 height 22
paste textarea "**********"
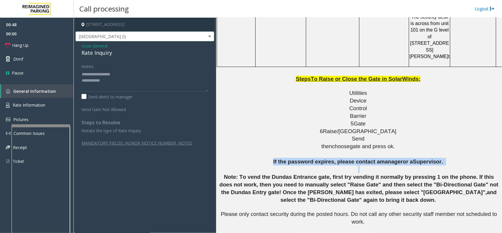
drag, startPoint x: 272, startPoint y: 85, endPoint x: 432, endPoint y: 87, distance: 159.5
click at [432, 158] on p "If the password expires, please contact a manager or a Supervisor . Note: To ve…" at bounding box center [359, 211] width 282 height 106
click at [365, 158] on p "If the password expires, please contact a manager or a Supervisor . Note: To ve…" at bounding box center [359, 211] width 282 height 106
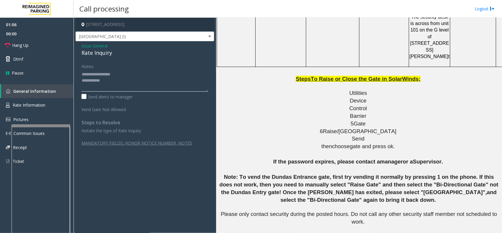
click at [121, 87] on textarea at bounding box center [145, 80] width 127 height 22
type textarea "**********"
drag, startPoint x: 295, startPoint y: 147, endPoint x: 440, endPoint y: 152, distance: 145.7
click at [440, 158] on p "If the password expires, please contact a manager or a Supervisor . Note: To ve…" at bounding box center [359, 211] width 282 height 106
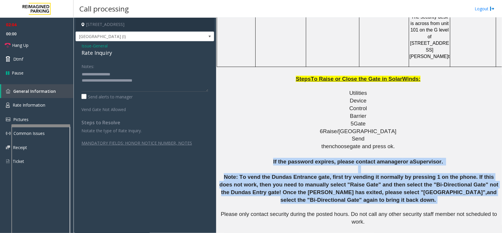
drag, startPoint x: 376, startPoint y: 123, endPoint x: 240, endPoint y: 80, distance: 142.4
click at [240, 158] on p "If the password expires, please contact a manager or a Supervisor . Note: To ve…" at bounding box center [359, 211] width 282 height 106
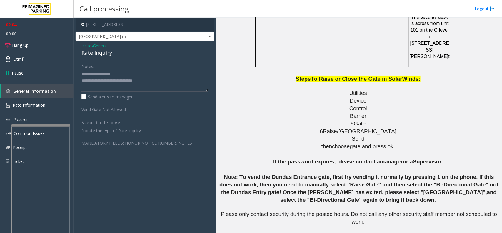
click at [264, 142] on p "then choose gate and press ok." at bounding box center [359, 149] width 282 height 15
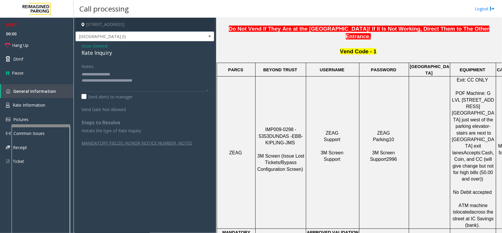
scroll to position [220, 0]
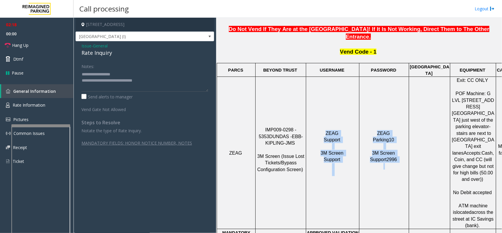
drag, startPoint x: 323, startPoint y: 107, endPoint x: 390, endPoint y: 145, distance: 77.3
click at [390, 145] on tr "ZEAG IMP009-0298 - 5353 DUNDAS - EBB-KIPLING-JMS 3M Screen (Issue Lost Tickets/…" at bounding box center [376, 153] width 319 height 152
click at [395, 143] on p "ZEAG Parking10 3M Screen Support2996" at bounding box center [384, 153] width 49 height 46
drag, startPoint x: 401, startPoint y: 139, endPoint x: 316, endPoint y: 105, distance: 91.5
click at [316, 105] on tr "ZEAG IMP009-0298 - 5353 DUNDAS - EBB-KIPLING-JMS 3M Screen (Issue Lost Tickets/…" at bounding box center [376, 153] width 319 height 152
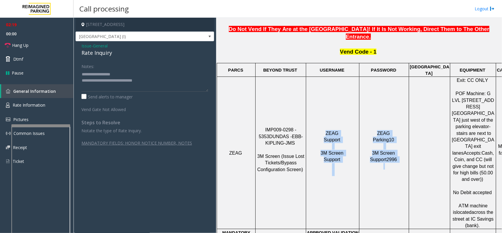
click at [320, 105] on td "ZEAG Support 3M Screen Support" at bounding box center [332, 153] width 53 height 152
drag, startPoint x: 320, startPoint y: 105, endPoint x: 411, endPoint y: 147, distance: 100.7
click at [411, 147] on tr "ZEAG IMP009-0298 - 5353 DUNDAS - EBB-KIPLING-JMS 3M Screen (Issue Lost Tickets/…" at bounding box center [376, 153] width 319 height 152
click at [396, 147] on p "ZEAG Parking10 3M Screen Support2996" at bounding box center [384, 153] width 49 height 46
click at [393, 144] on p "ZEAG Parking10 3M Screen Support2996" at bounding box center [384, 153] width 49 height 46
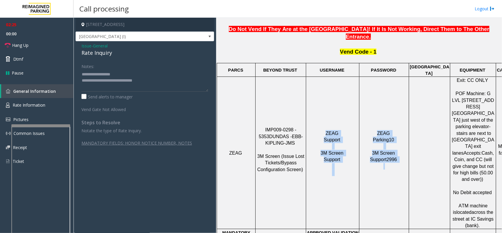
drag, startPoint x: 400, startPoint y: 143, endPoint x: 322, endPoint y: 107, distance: 86.5
click at [322, 107] on tr "ZEAG IMP009-0298 - 5353 DUNDAS - EBB-KIPLING-JMS 3M Screen (Issue Lost Tickets/…" at bounding box center [376, 153] width 319 height 152
click at [322, 130] on p "ZEAG Support 3M Screen Support" at bounding box center [333, 153] width 52 height 46
drag, startPoint x: 322, startPoint y: 107, endPoint x: 414, endPoint y: 154, distance: 104.2
click at [414, 154] on tr "ZEAG IMP009-0298 - 5353 DUNDAS - EBB-KIPLING-JMS 3M Screen (Issue Lost Tickets/…" at bounding box center [376, 153] width 319 height 152
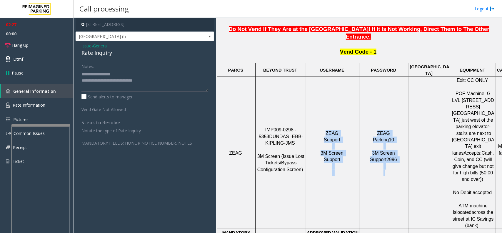
click at [398, 153] on td "ZEAG Parking10 3M Screen Support2996" at bounding box center [385, 153] width 50 height 152
drag, startPoint x: 405, startPoint y: 143, endPoint x: 317, endPoint y: 101, distance: 97.9
click at [317, 101] on tr "ZEAG IMP009-0298 - 5353 DUNDAS - EBB-KIPLING-JMS 3M Screen (Issue Lost Tickets/…" at bounding box center [376, 153] width 319 height 152
click at [317, 100] on td "ZEAG Support 3M Screen Support" at bounding box center [332, 153] width 53 height 152
drag, startPoint x: 317, startPoint y: 100, endPoint x: 384, endPoint y: 142, distance: 79.5
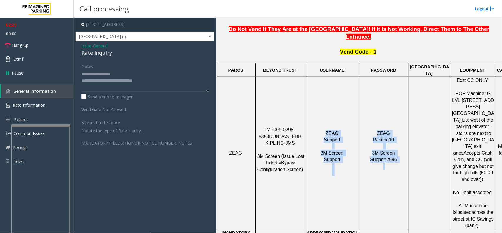
click at [384, 142] on tr "ZEAG IMP009-0298 - 5353 DUNDAS - EBB-KIPLING-JMS 3M Screen (Issue Lost Tickets/…" at bounding box center [376, 153] width 319 height 152
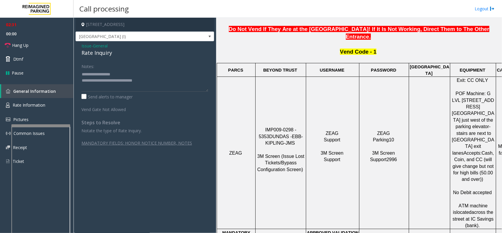
click at [396, 147] on p "ZEAG Parking10 3M Screen Support2996" at bounding box center [384, 153] width 49 height 46
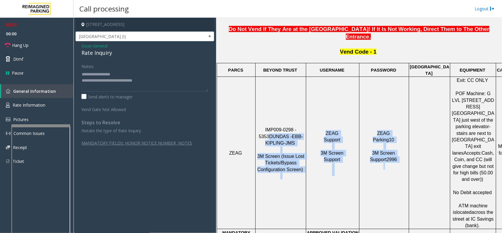
drag, startPoint x: 398, startPoint y: 145, endPoint x: 304, endPoint y: 95, distance: 106.2
click at [304, 95] on tr "ZEAG IMP009-0298 - 5353 DUNDAS - EBB-KIPLING-JMS 3M Screen (Issue Lost Tickets/…" at bounding box center [376, 153] width 319 height 152
click at [304, 95] on td "IMP009-0298 - 5353 DUNDAS - EBB-KIPLING-JMS 3M Screen (Issue Lost Tickets/Bypas…" at bounding box center [281, 153] width 51 height 152
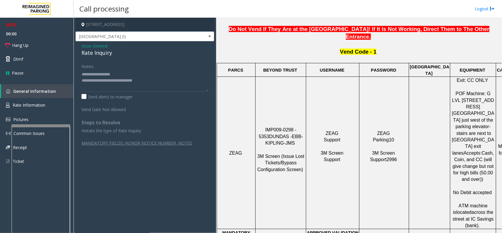
click at [314, 96] on td "ZEAG Support 3M Screen Support" at bounding box center [332, 153] width 53 height 152
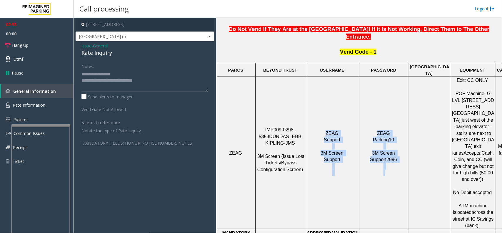
drag, startPoint x: 315, startPoint y: 104, endPoint x: 387, endPoint y: 156, distance: 89.3
click at [387, 156] on tr "ZEAG IMP009-0298 - 5353 DUNDAS - EBB-KIPLING-JMS 3M Screen (Issue Lost Tickets/…" at bounding box center [376, 153] width 319 height 152
click at [387, 157] on td "ZEAG Parking10 3M Screen Support2996" at bounding box center [385, 153] width 50 height 152
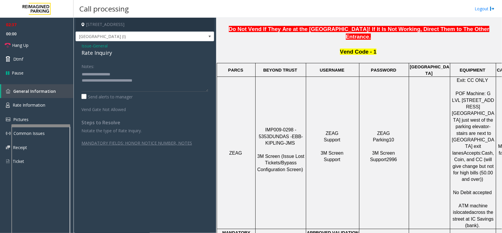
click at [372, 147] on p "ZEAG Parking10 3M Screen Support2996" at bounding box center [384, 153] width 49 height 46
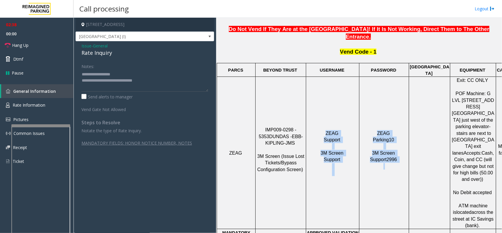
drag, startPoint x: 399, startPoint y: 141, endPoint x: 327, endPoint y: 102, distance: 82.2
click at [327, 102] on tr "ZEAG IMP009-0298 - 5353 DUNDAS - EBB-KIPLING-JMS 3M Screen (Issue Lost Tickets/…" at bounding box center [376, 153] width 319 height 152
click at [327, 102] on td "ZEAG Support 3M Screen Support" at bounding box center [332, 153] width 53 height 152
drag, startPoint x: 323, startPoint y: 102, endPoint x: 390, endPoint y: 144, distance: 79.0
click at [389, 144] on tr "ZEAG IMP009-0298 - 5353 DUNDAS - EBB-KIPLING-JMS 3M Screen (Issue Lost Tickets/…" at bounding box center [376, 153] width 319 height 152
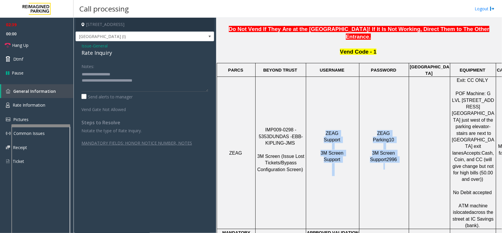
click at [390, 144] on p "ZEAG Parking10 3M Screen Support2996" at bounding box center [384, 153] width 49 height 46
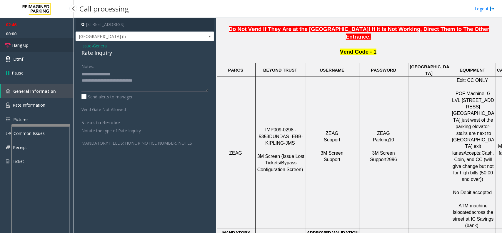
click at [40, 46] on link "Hang Up" at bounding box center [37, 45] width 74 height 14
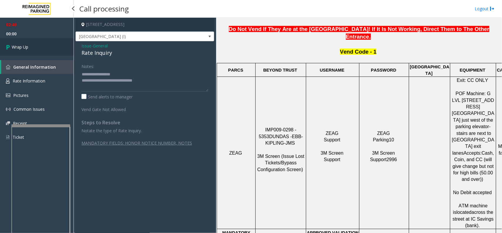
click at [40, 46] on link "Wrap Up" at bounding box center [37, 46] width 74 height 17
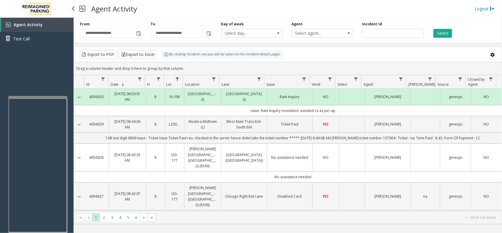
click at [32, 95] on app-root "**********" at bounding box center [251, 116] width 502 height 233
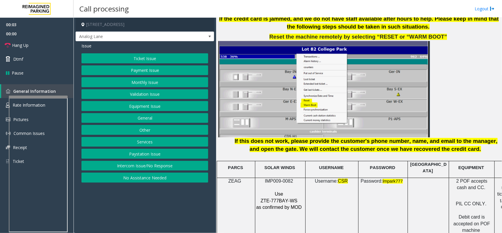
scroll to position [699, 0]
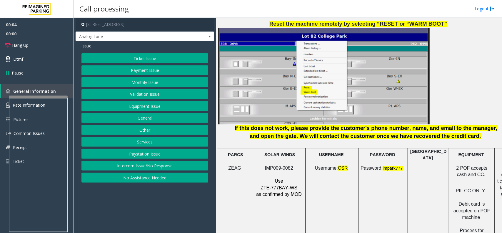
click at [281, 165] on span "IMP009-0082" at bounding box center [279, 167] width 28 height 5
click at [162, 165] on button "Intercom Issue/No Response" at bounding box center [145, 166] width 127 height 10
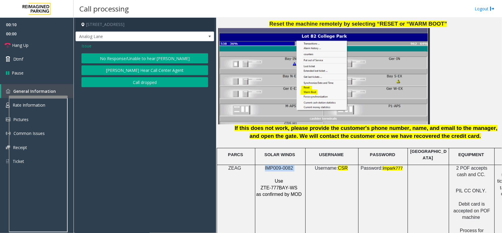
click at [140, 58] on button "No Response/Unable to hear [PERSON_NAME]" at bounding box center [145, 58] width 127 height 10
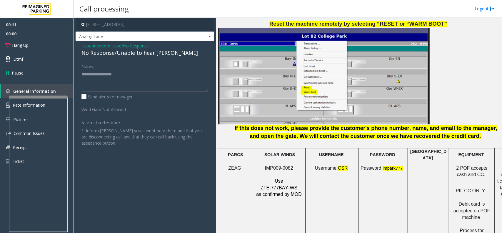
click at [140, 55] on div "No Response/Unable to hear [PERSON_NAME]" at bounding box center [145, 53] width 127 height 8
click at [165, 75] on textarea at bounding box center [145, 80] width 127 height 22
type textarea "**********"
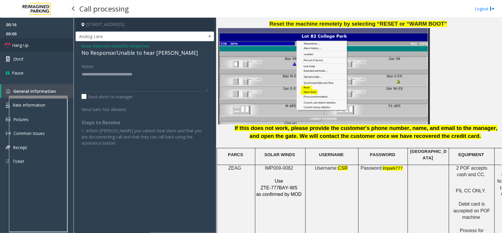
click at [53, 45] on link "Hang Up" at bounding box center [37, 45] width 74 height 14
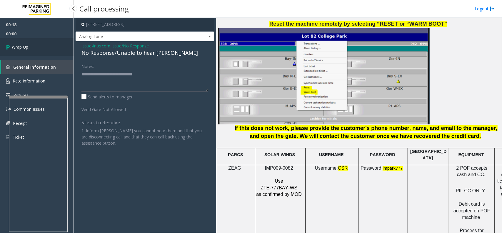
click at [53, 44] on link "Wrap Up" at bounding box center [37, 46] width 74 height 17
